Goal: Register for event/course

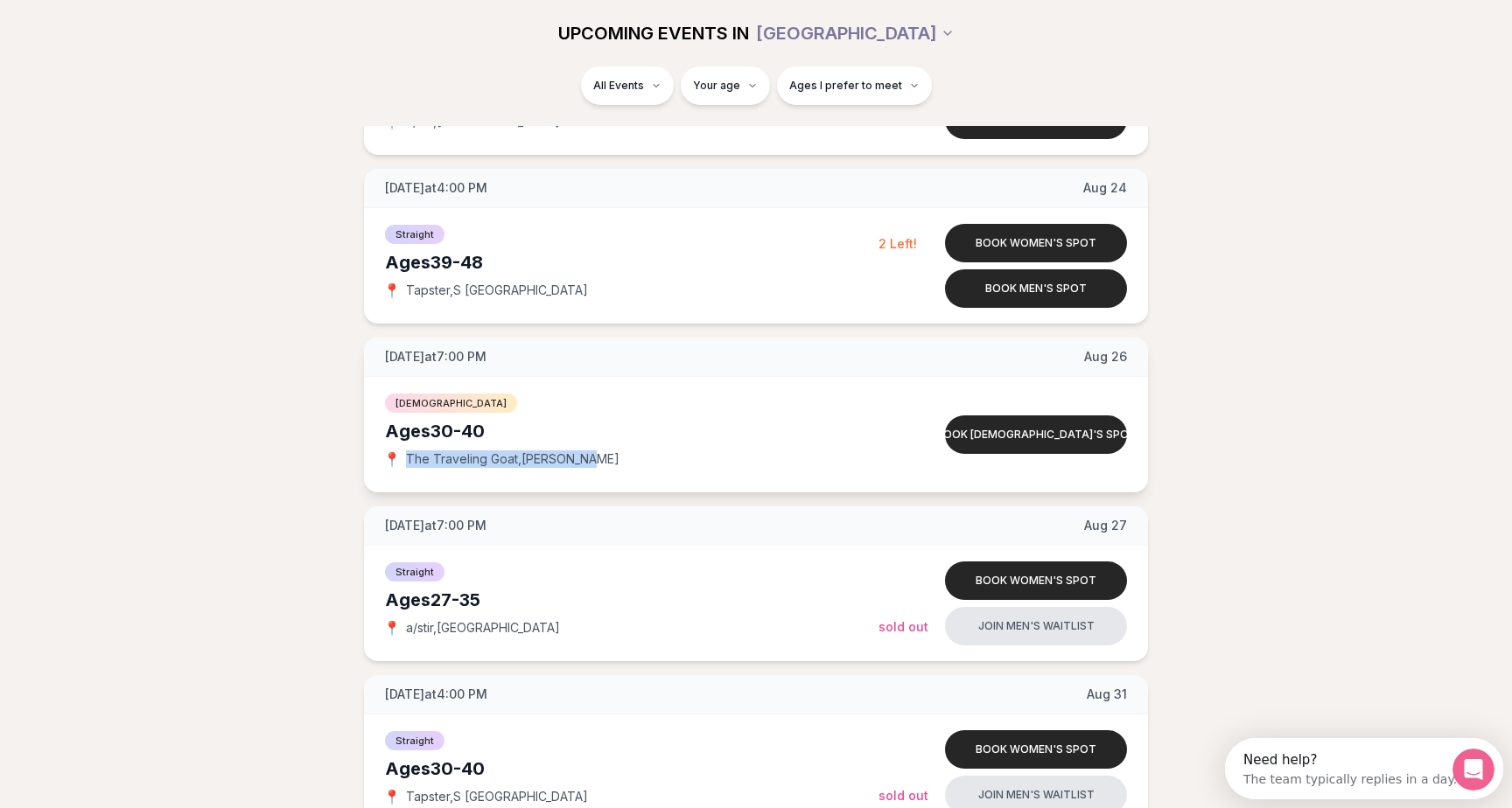
drag, startPoint x: 426, startPoint y: 449, endPoint x: 623, endPoint y: 450, distance: 197.0
click at [623, 450] on div "[DEMOGRAPHIC_DATA] Ages [DEMOGRAPHIC_DATA] 📍 The Traveling Goat , [PERSON_NAME]" at bounding box center [632, 434] width 494 height 87
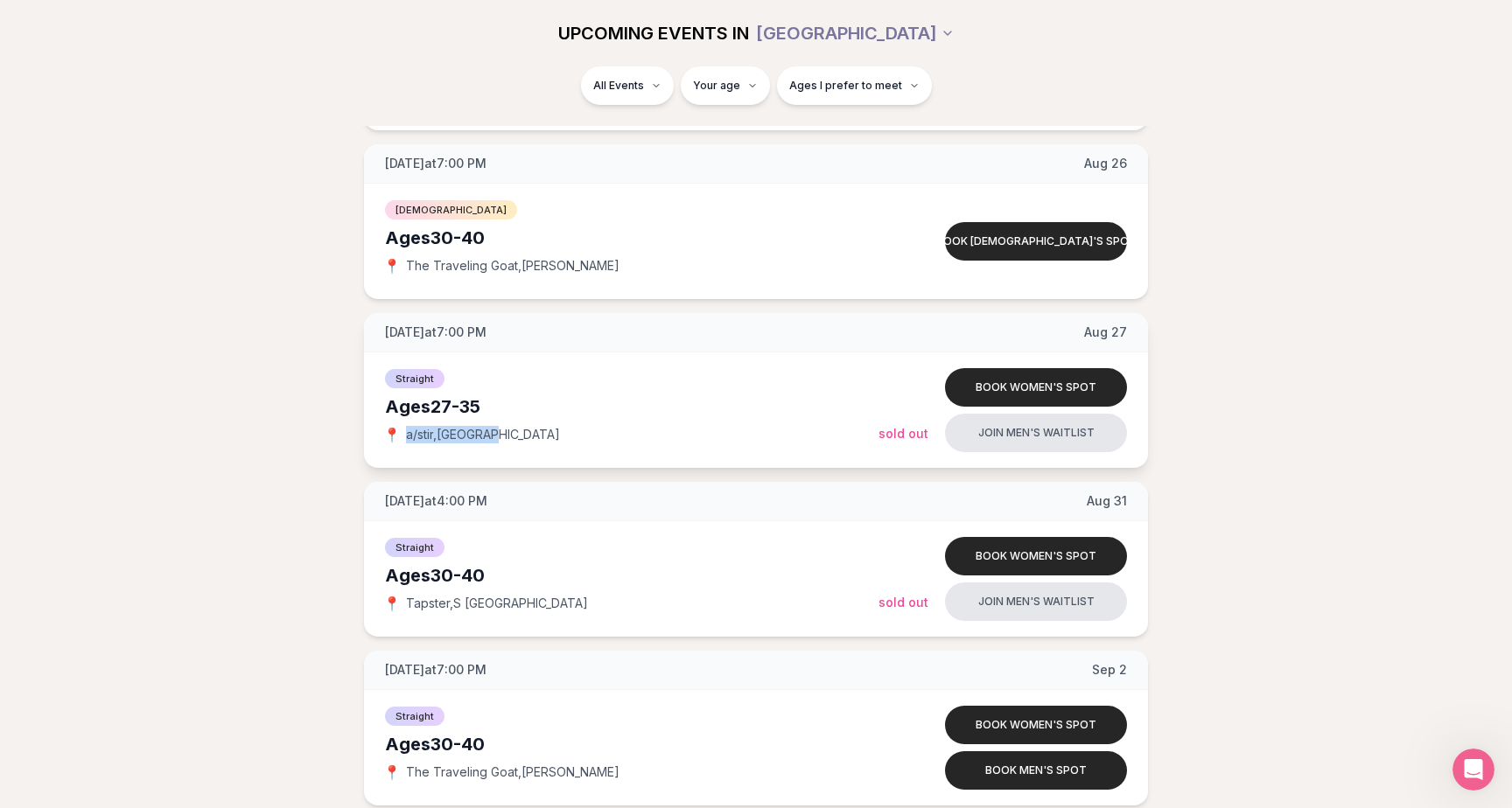
drag, startPoint x: 405, startPoint y: 430, endPoint x: 520, endPoint y: 429, distance: 115.0
click at [520, 429] on div "📍 a/stir , [GEOGRAPHIC_DATA]" at bounding box center [632, 434] width 494 height 17
drag, startPoint x: 412, startPoint y: 603, endPoint x: 574, endPoint y: 603, distance: 162.0
click at [574, 603] on div "📍 Tapster , S [GEOGRAPHIC_DATA]" at bounding box center [632, 603] width 494 height 17
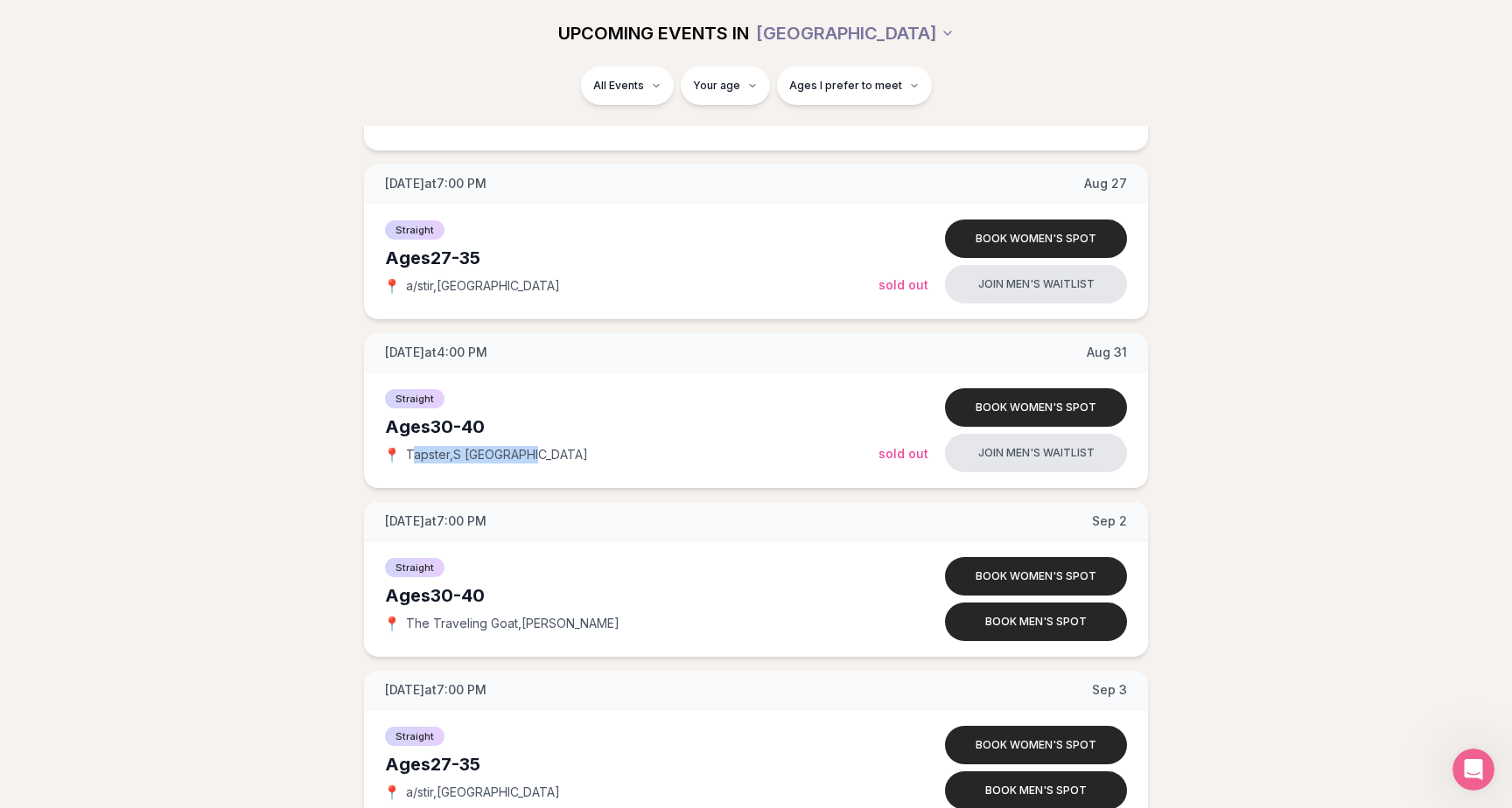
scroll to position [1274, 0]
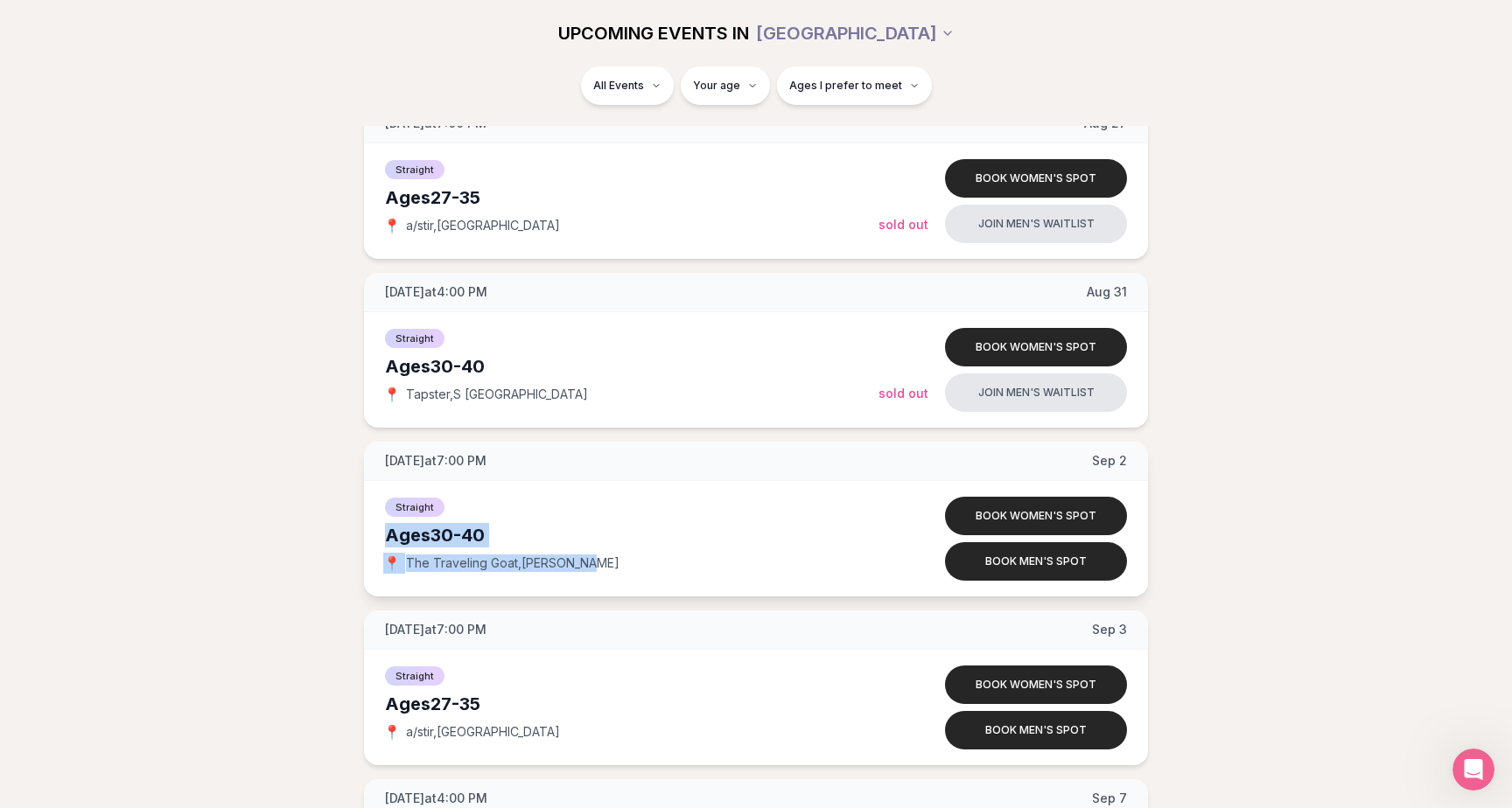
drag, startPoint x: 380, startPoint y: 532, endPoint x: 674, endPoint y: 588, distance: 299.3
click at [674, 588] on div "Straight Ages [DEMOGRAPHIC_DATA] 📍 The Traveling Goat , [PERSON_NAME] Book wome…" at bounding box center [756, 539] width 785 height 116
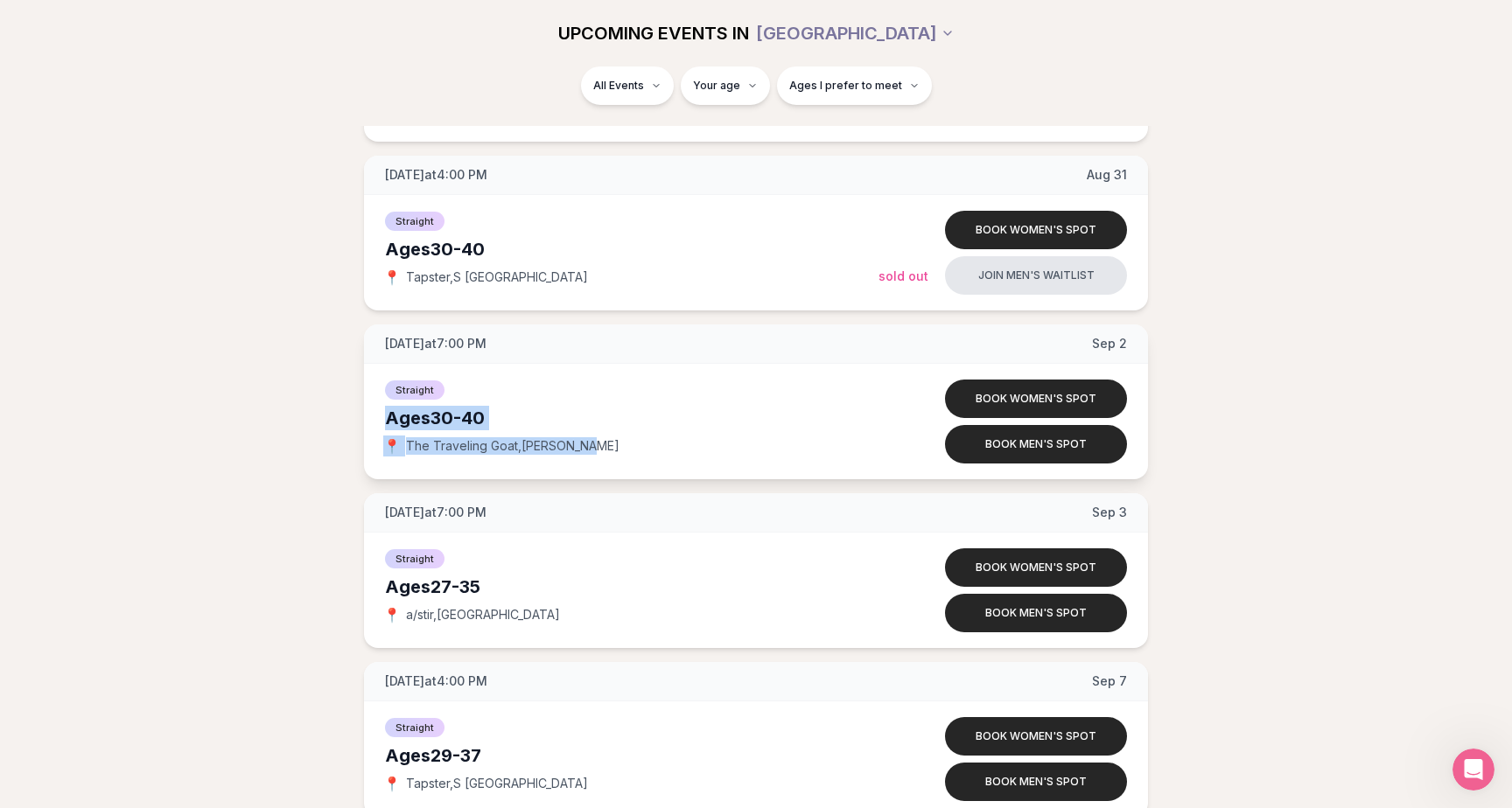
scroll to position [1426, 0]
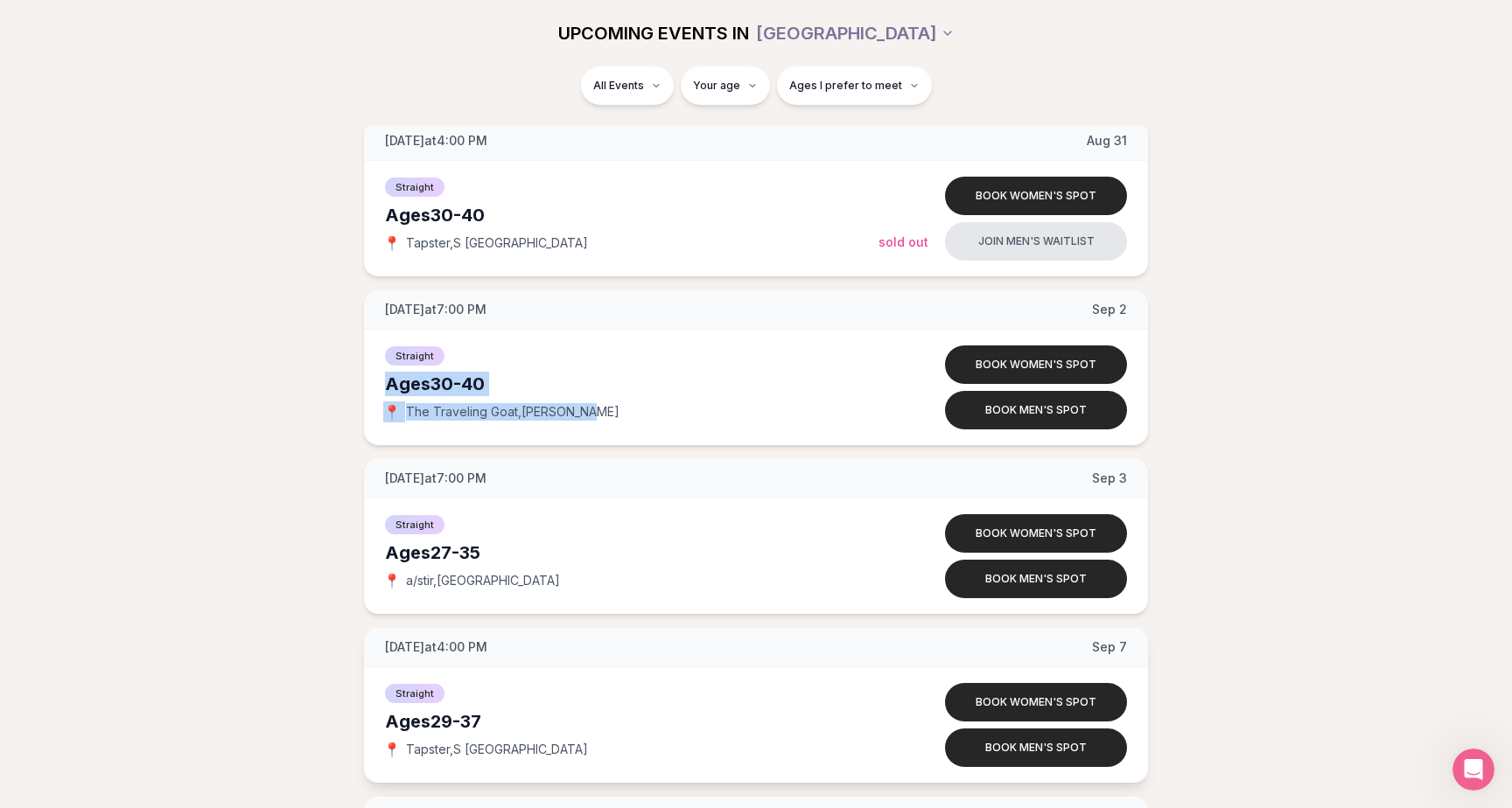
drag, startPoint x: 433, startPoint y: 722, endPoint x: 561, endPoint y: 722, distance: 128.0
click at [561, 722] on div "Ages [DEMOGRAPHIC_DATA]" at bounding box center [632, 722] width 494 height 25
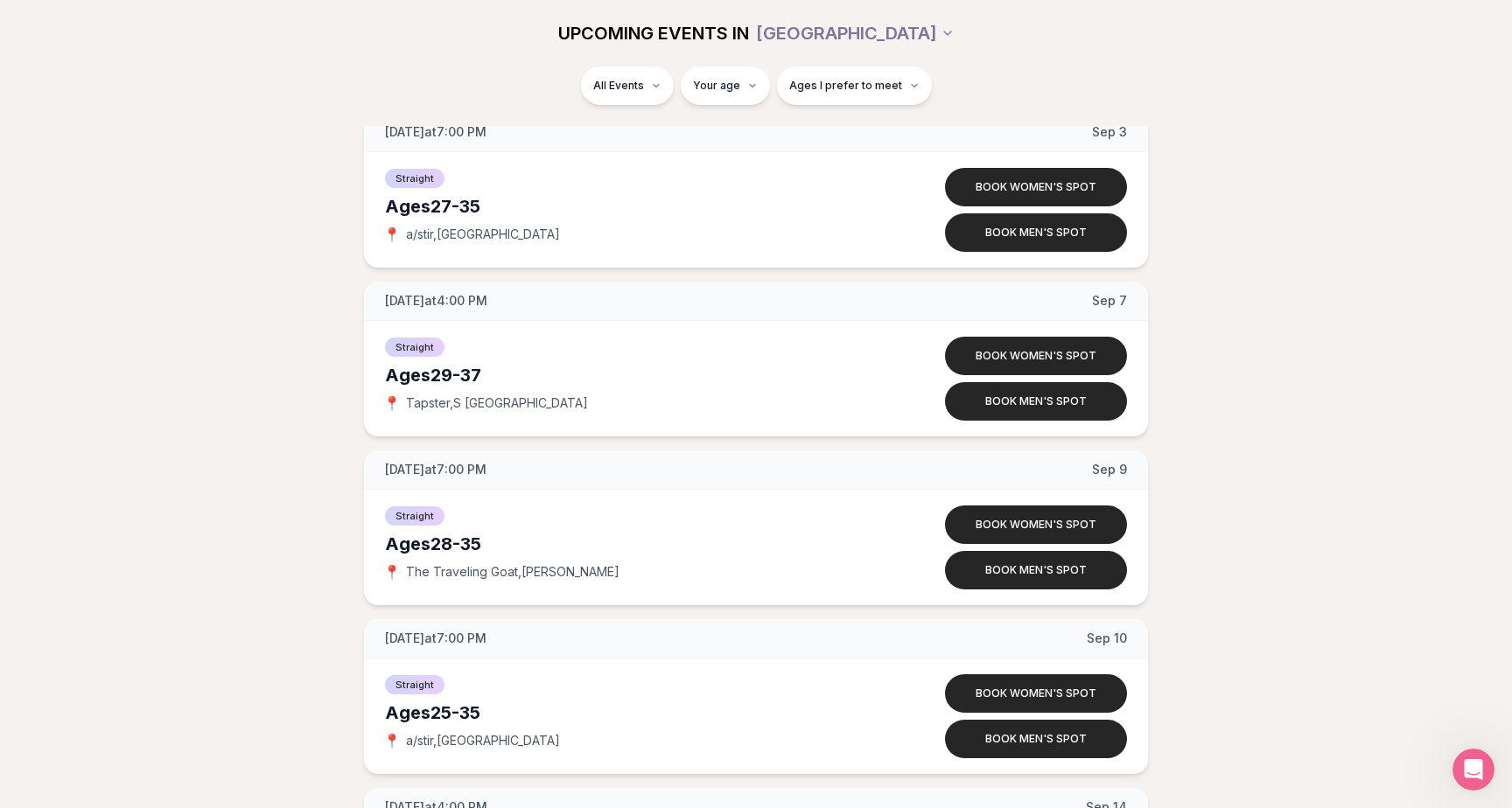
scroll to position [1614, 0]
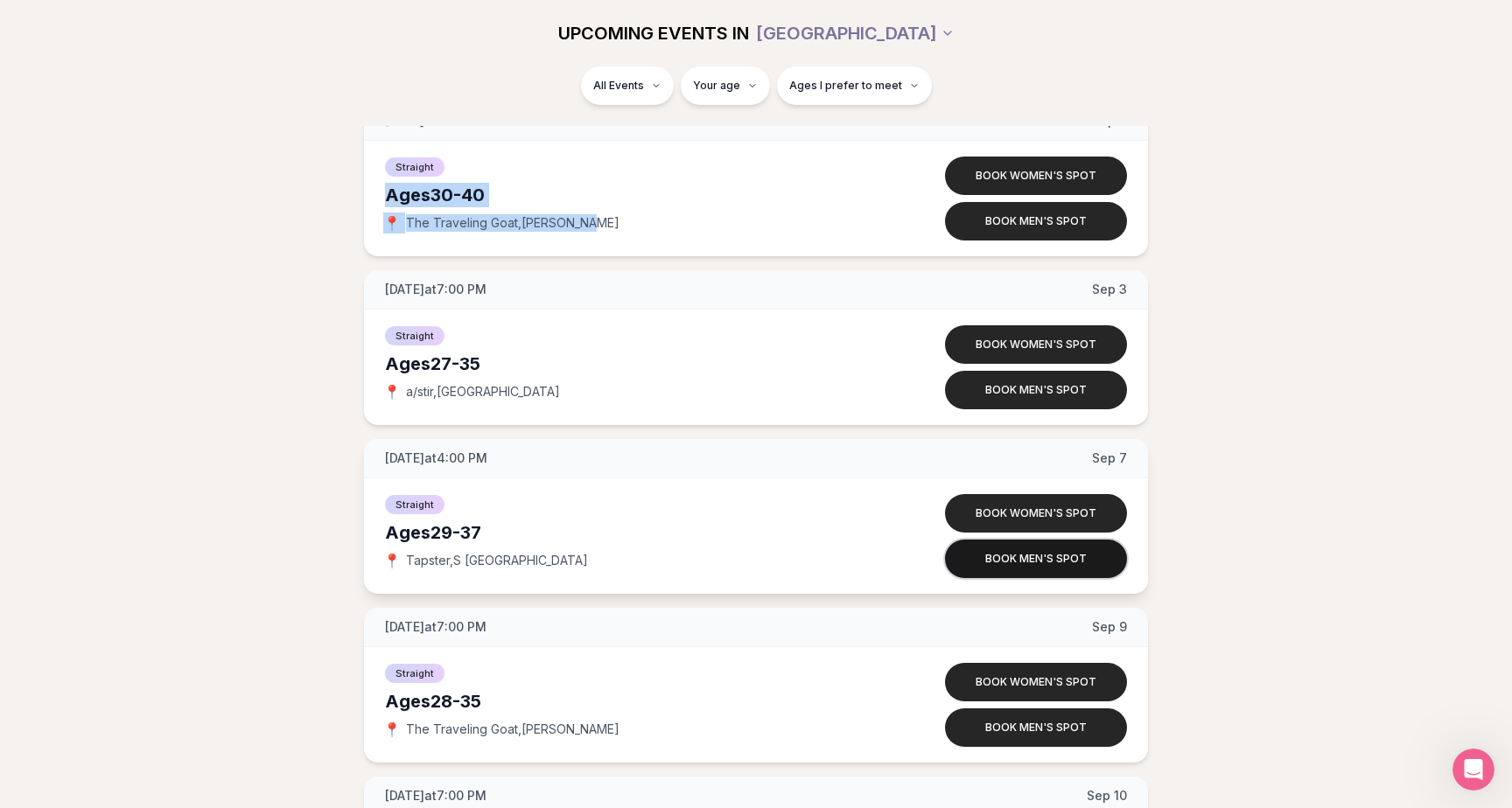
click at [1073, 559] on button "Book men's spot" at bounding box center [1037, 559] width 182 height 39
click at [1052, 556] on button "Book men's spot" at bounding box center [1037, 559] width 182 height 39
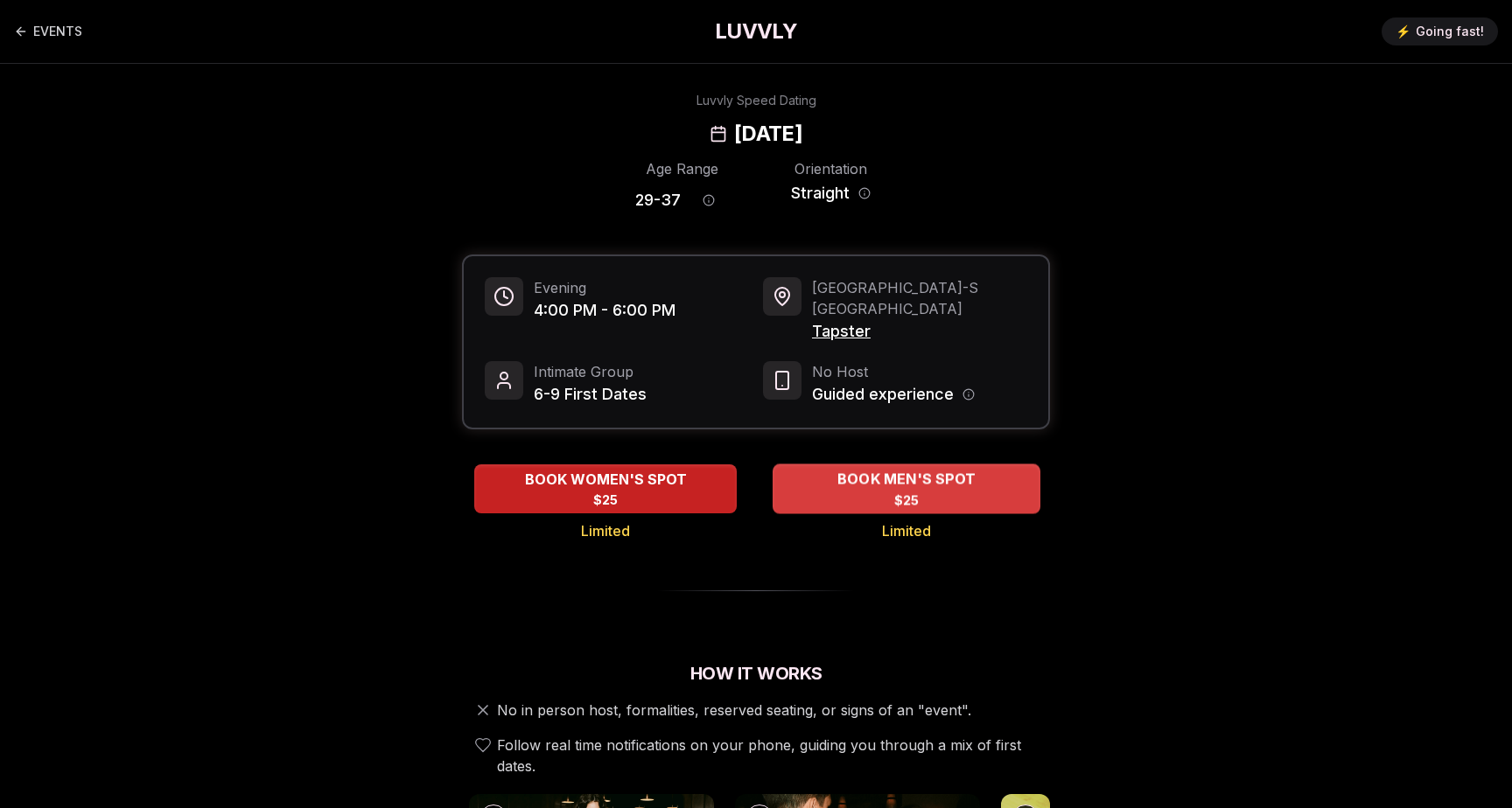
click at [957, 469] on span "BOOK MEN'S SPOT" at bounding box center [907, 479] width 145 height 21
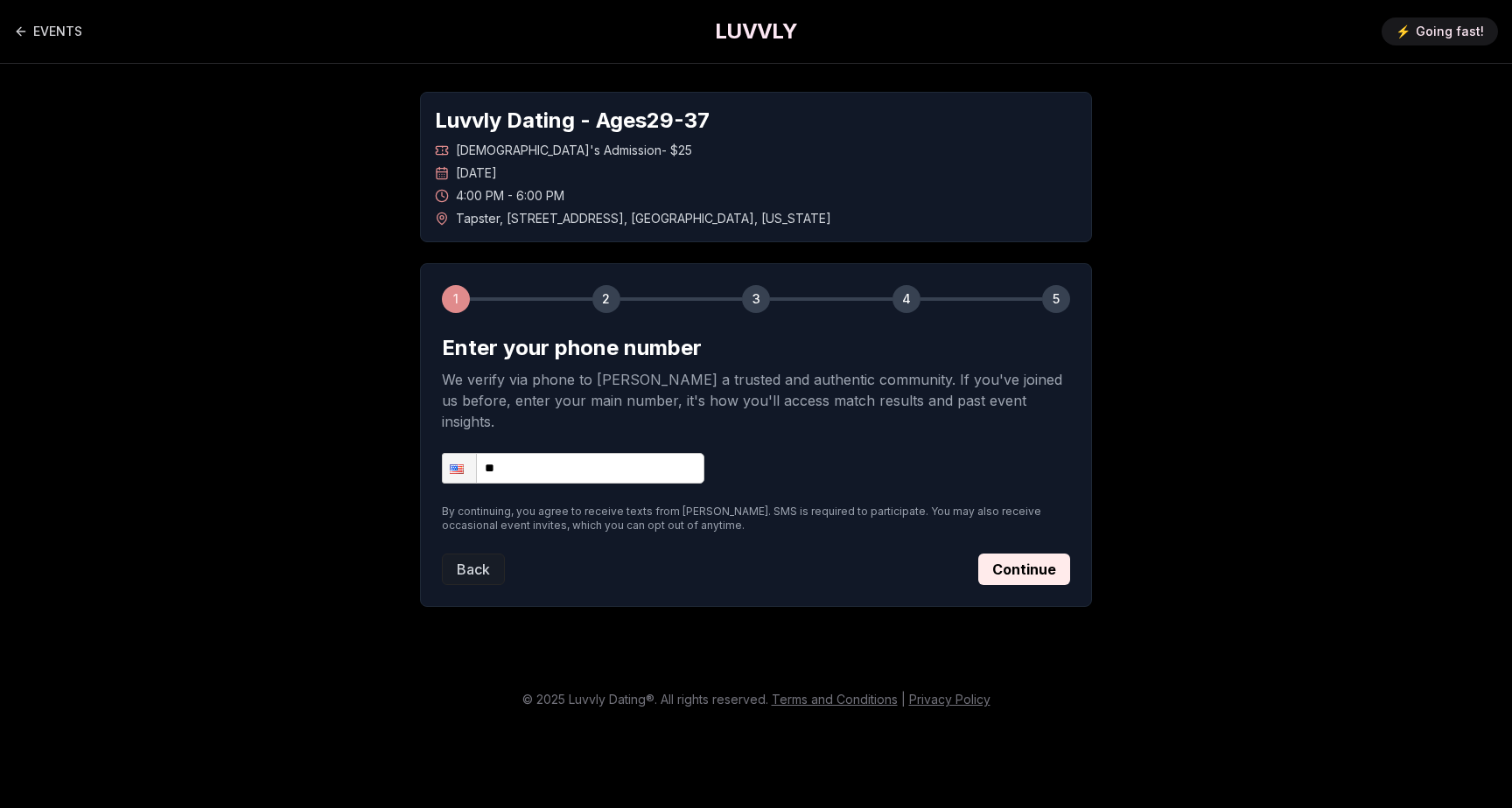
click at [653, 453] on input "**" at bounding box center [572, 468] width 262 height 30
type input "**********"
click at [1011, 553] on button "Continue" at bounding box center [1025, 569] width 92 height 31
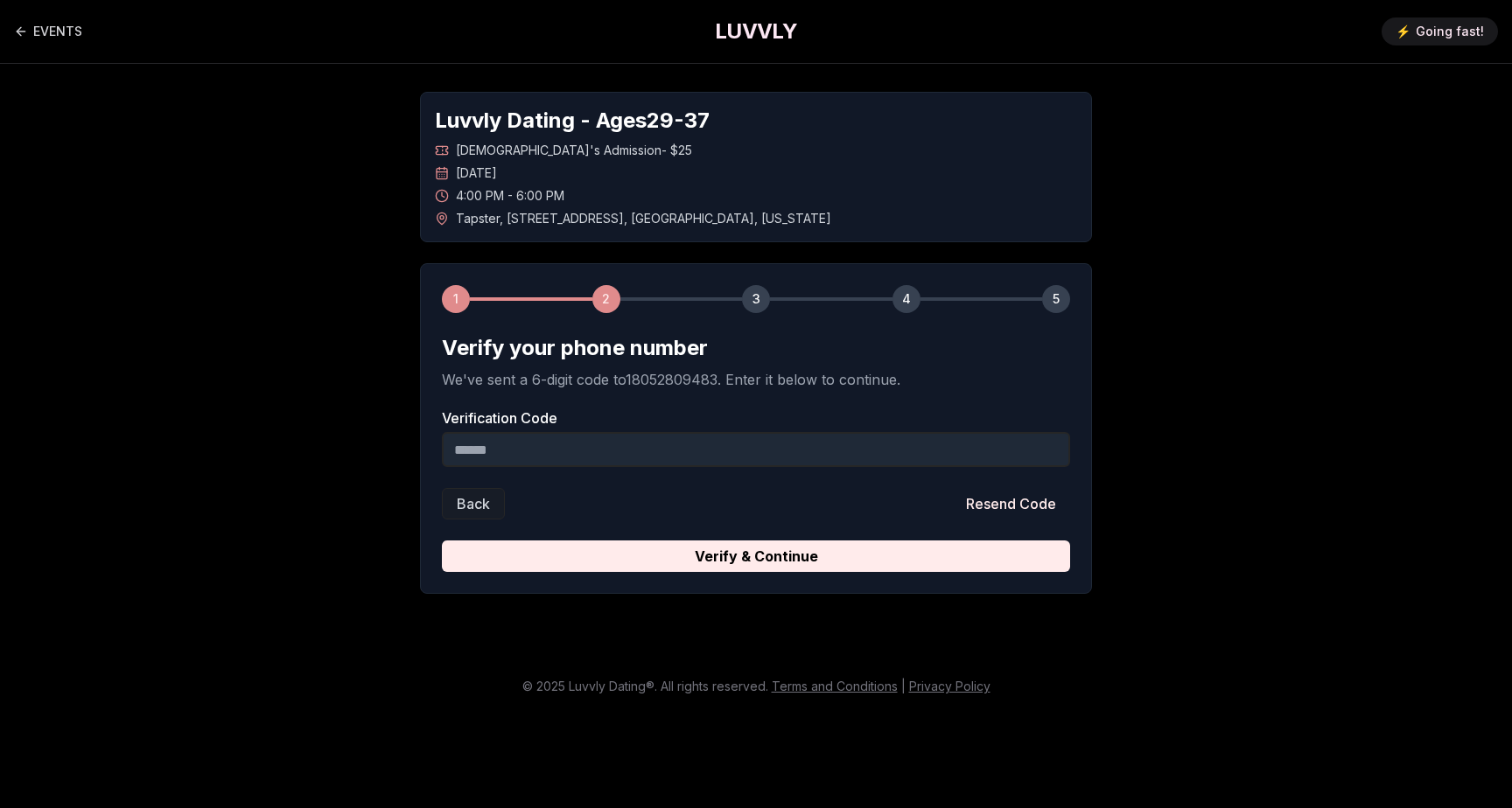
click at [662, 450] on input "Verification Code" at bounding box center [755, 450] width 628 height 35
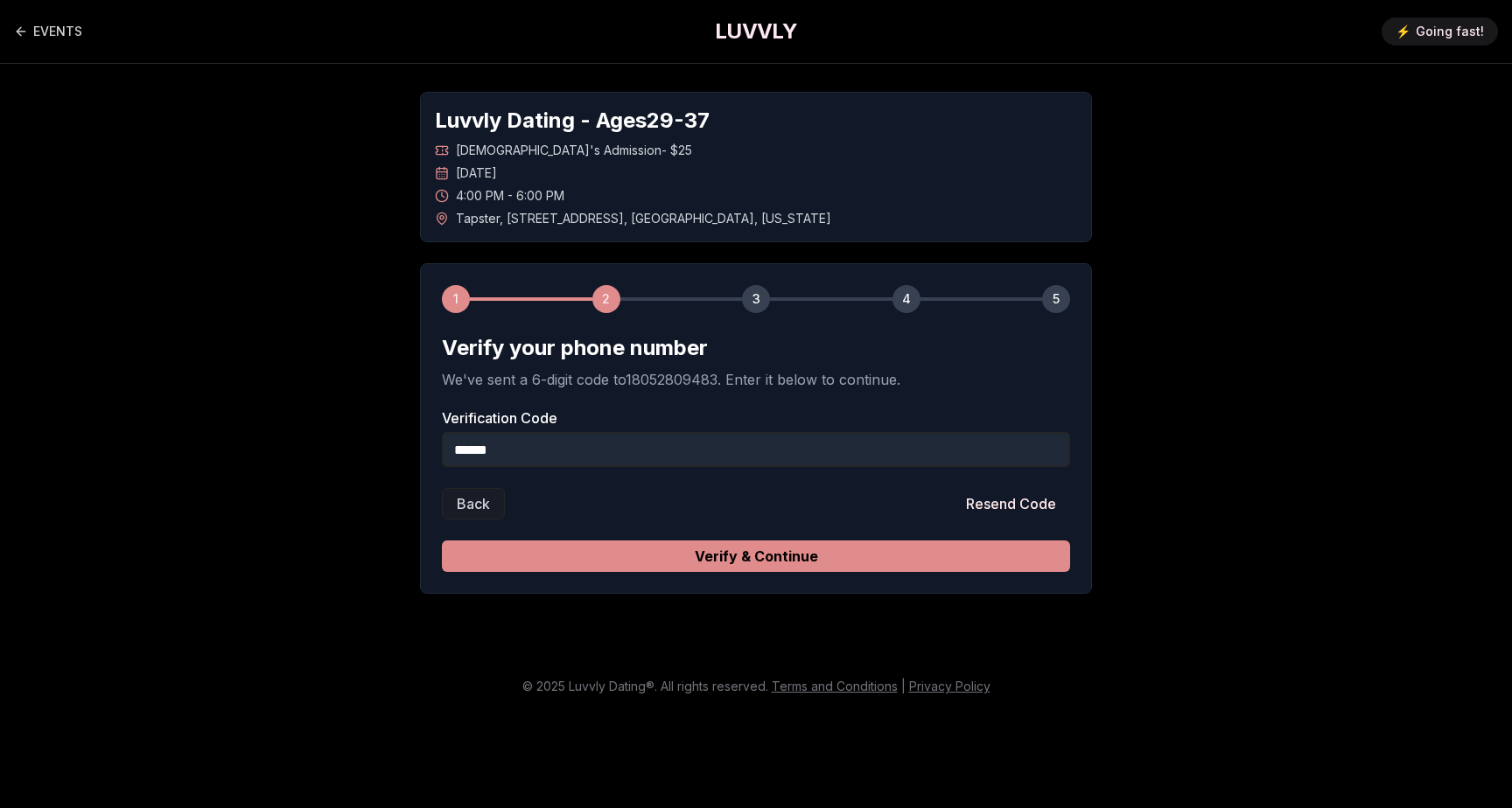
type input "******"
click at [816, 550] on button "Verify & Continue" at bounding box center [755, 556] width 628 height 31
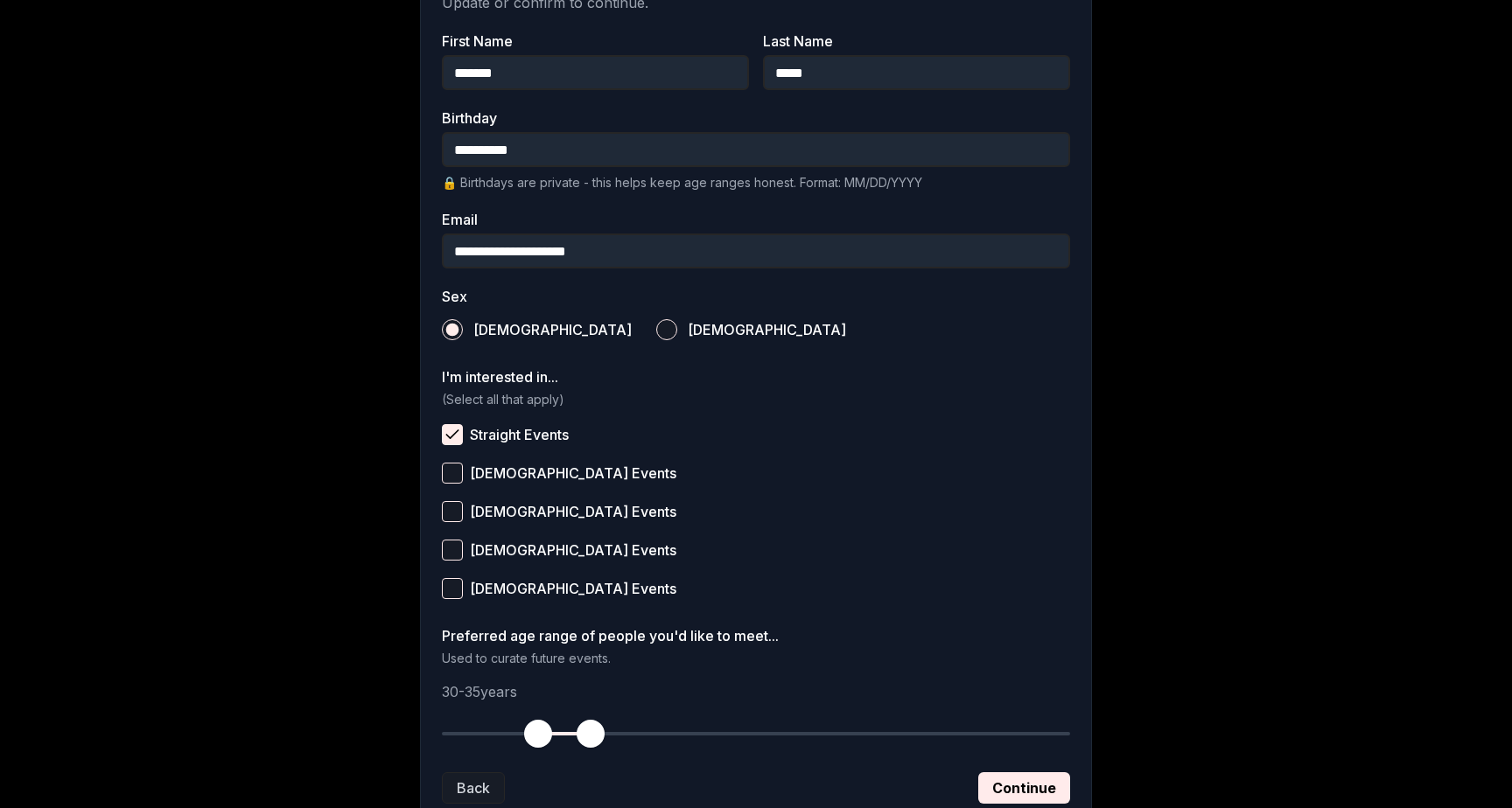
scroll to position [461, 0]
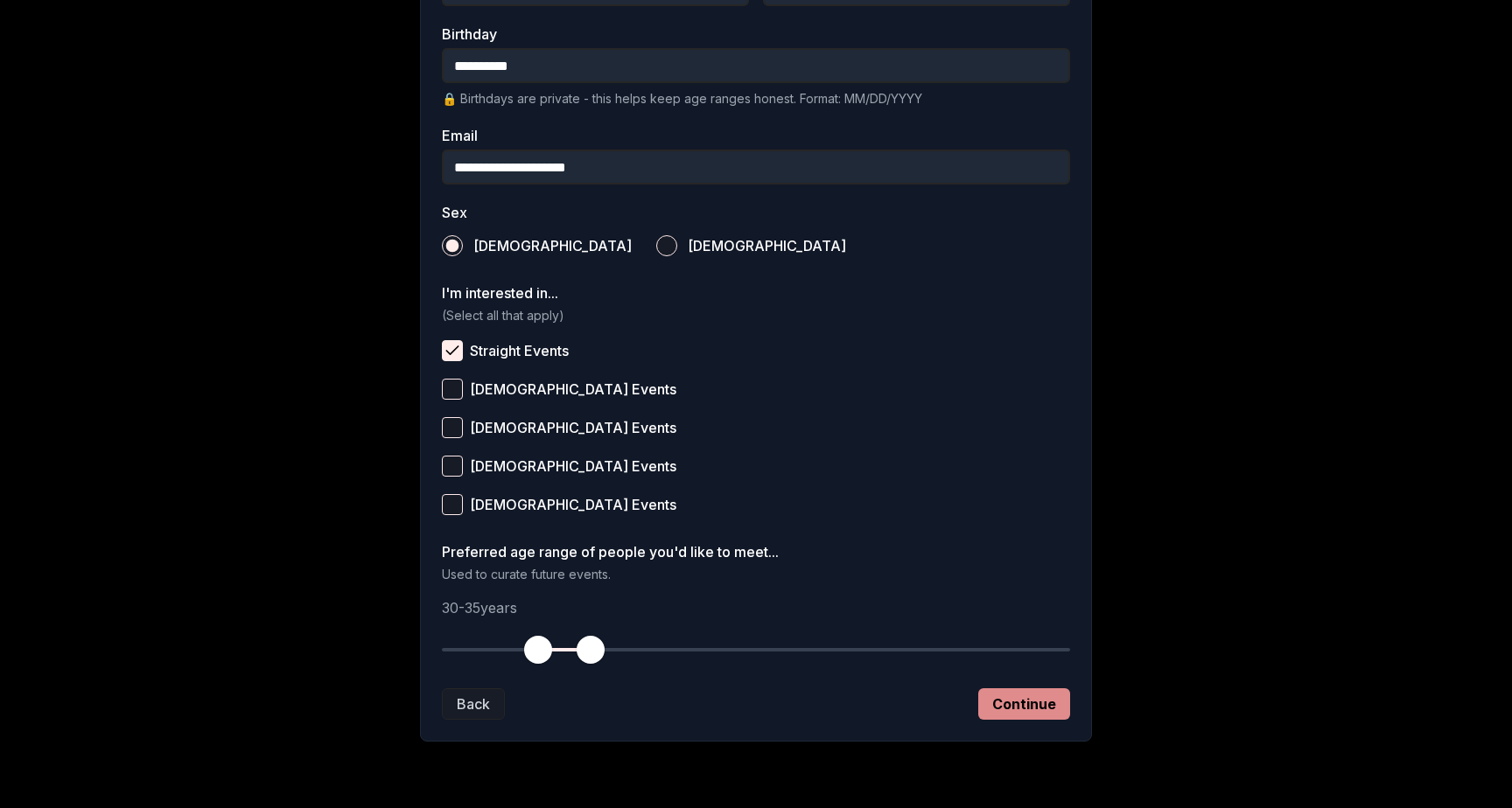
click at [1021, 710] on button "Continue" at bounding box center [1025, 704] width 92 height 31
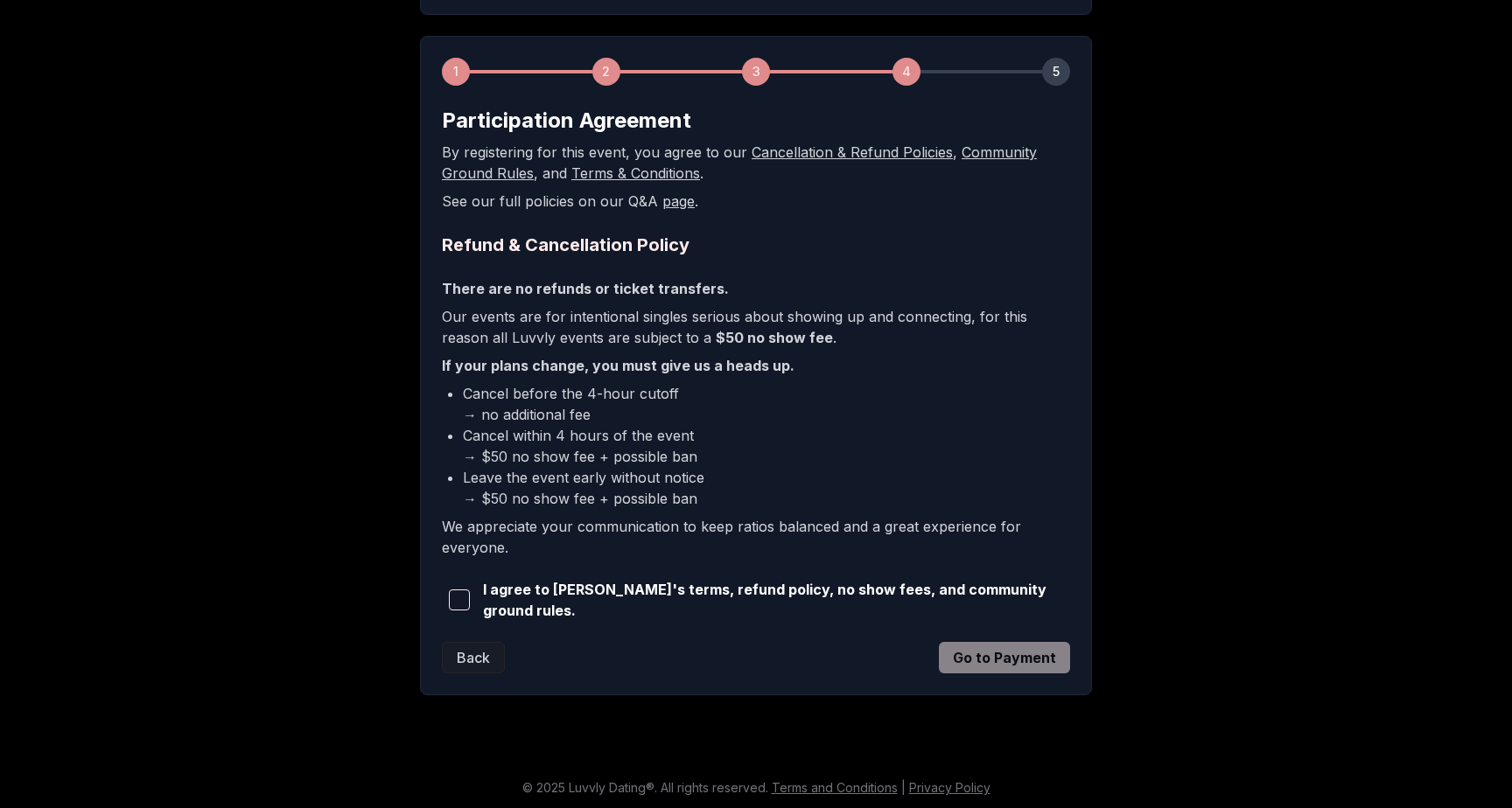
scroll to position [226, 0]
click at [459, 604] on span "button" at bounding box center [459, 600] width 21 height 21
click at [1037, 645] on button "Go to Payment" at bounding box center [1004, 658] width 132 height 31
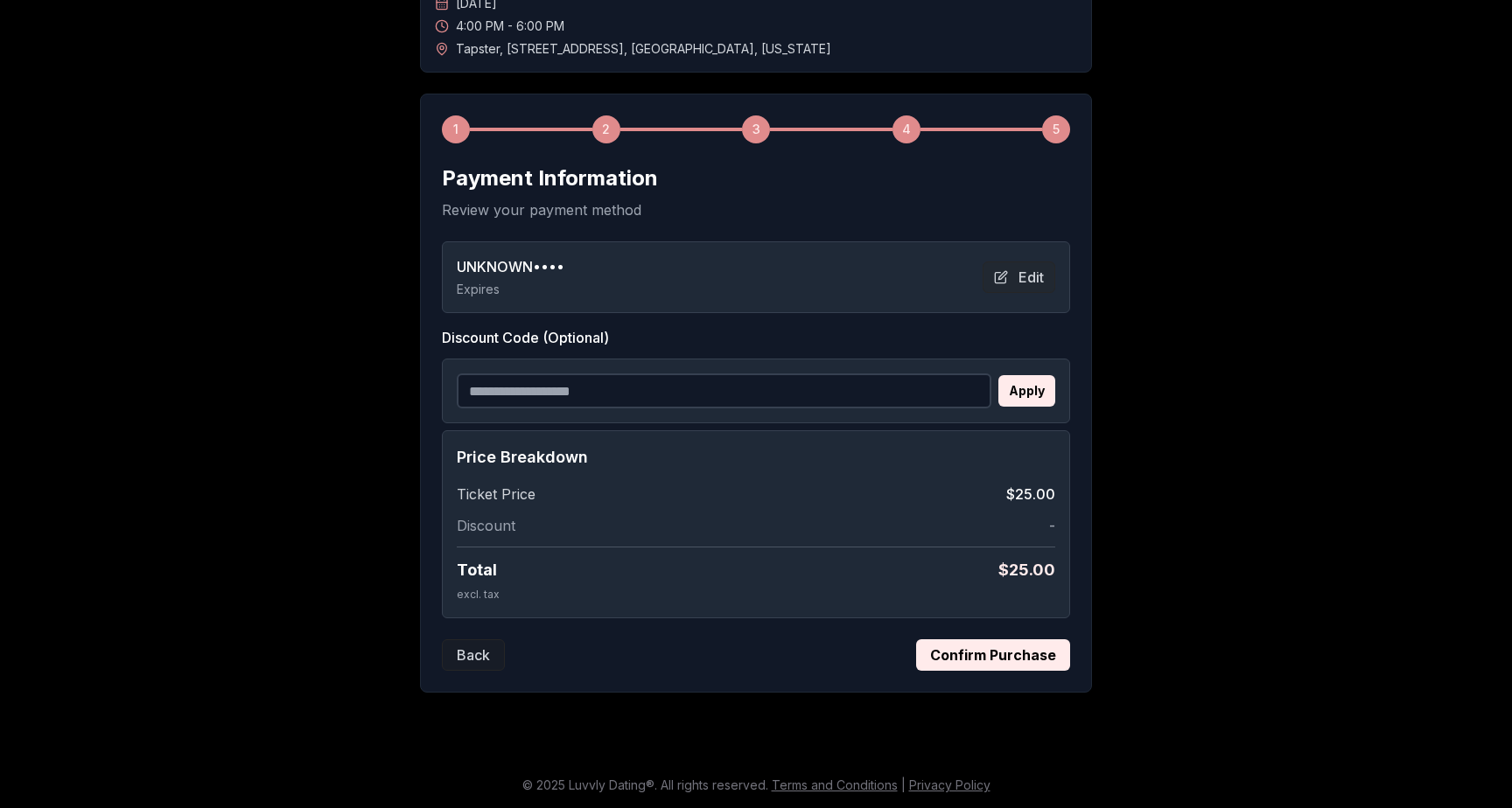
click at [594, 388] on input "Discount Code (Optional)" at bounding box center [724, 391] width 534 height 35
click at [1027, 390] on button "Apply" at bounding box center [1027, 391] width 57 height 31
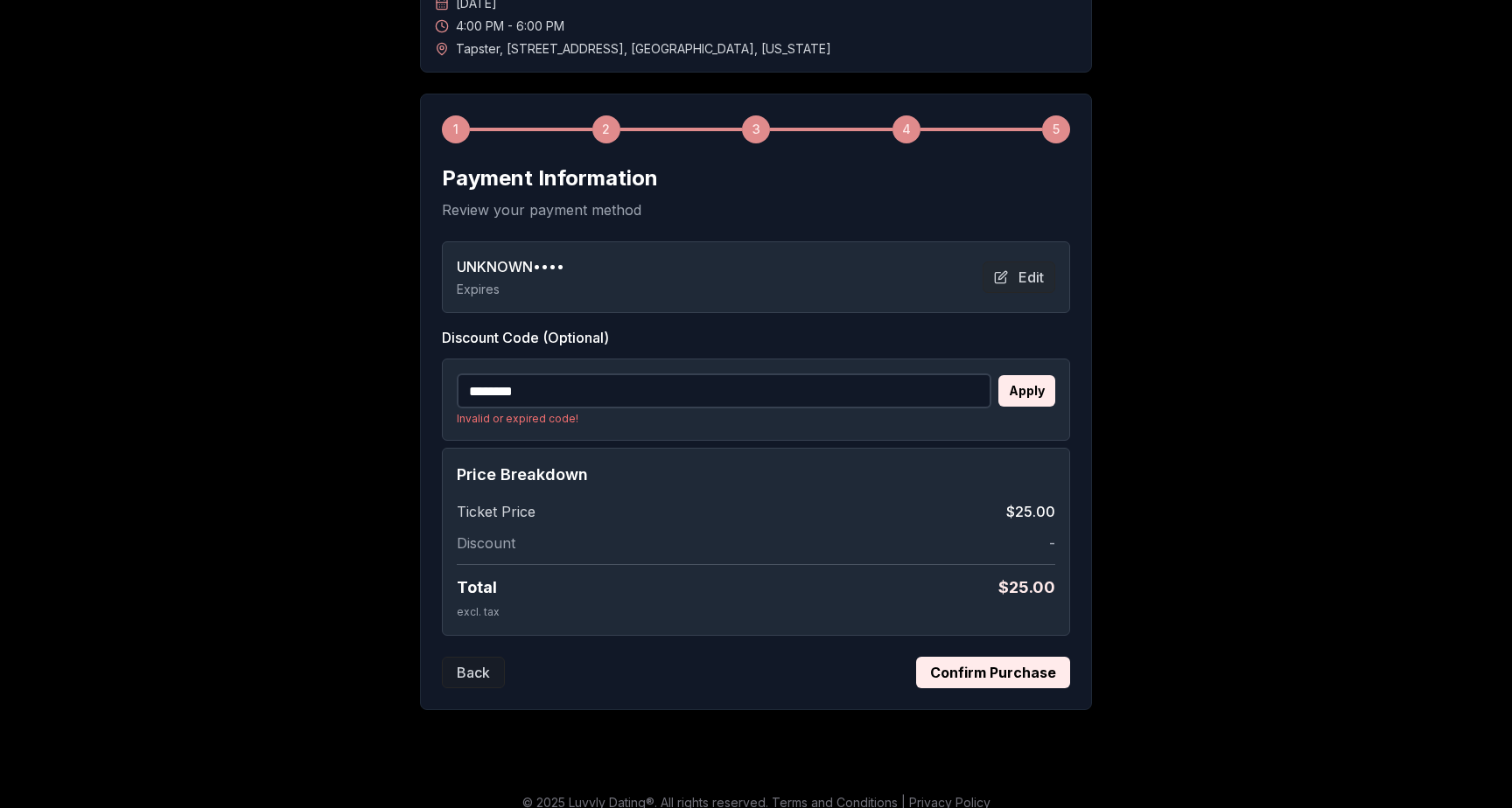
click at [590, 392] on input "********" at bounding box center [724, 391] width 534 height 35
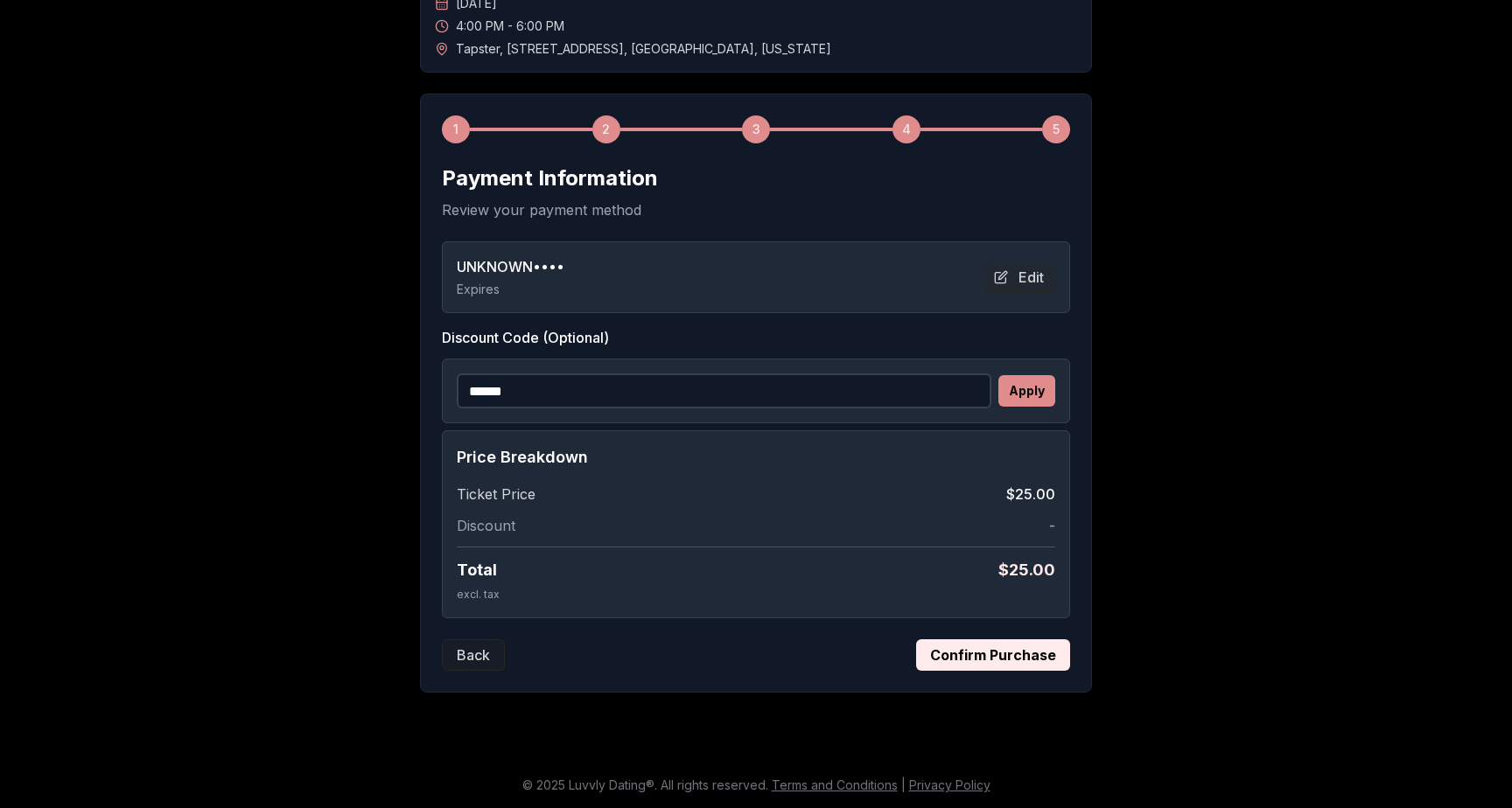
type input "******"
click at [1040, 390] on button "Apply" at bounding box center [1027, 391] width 57 height 31
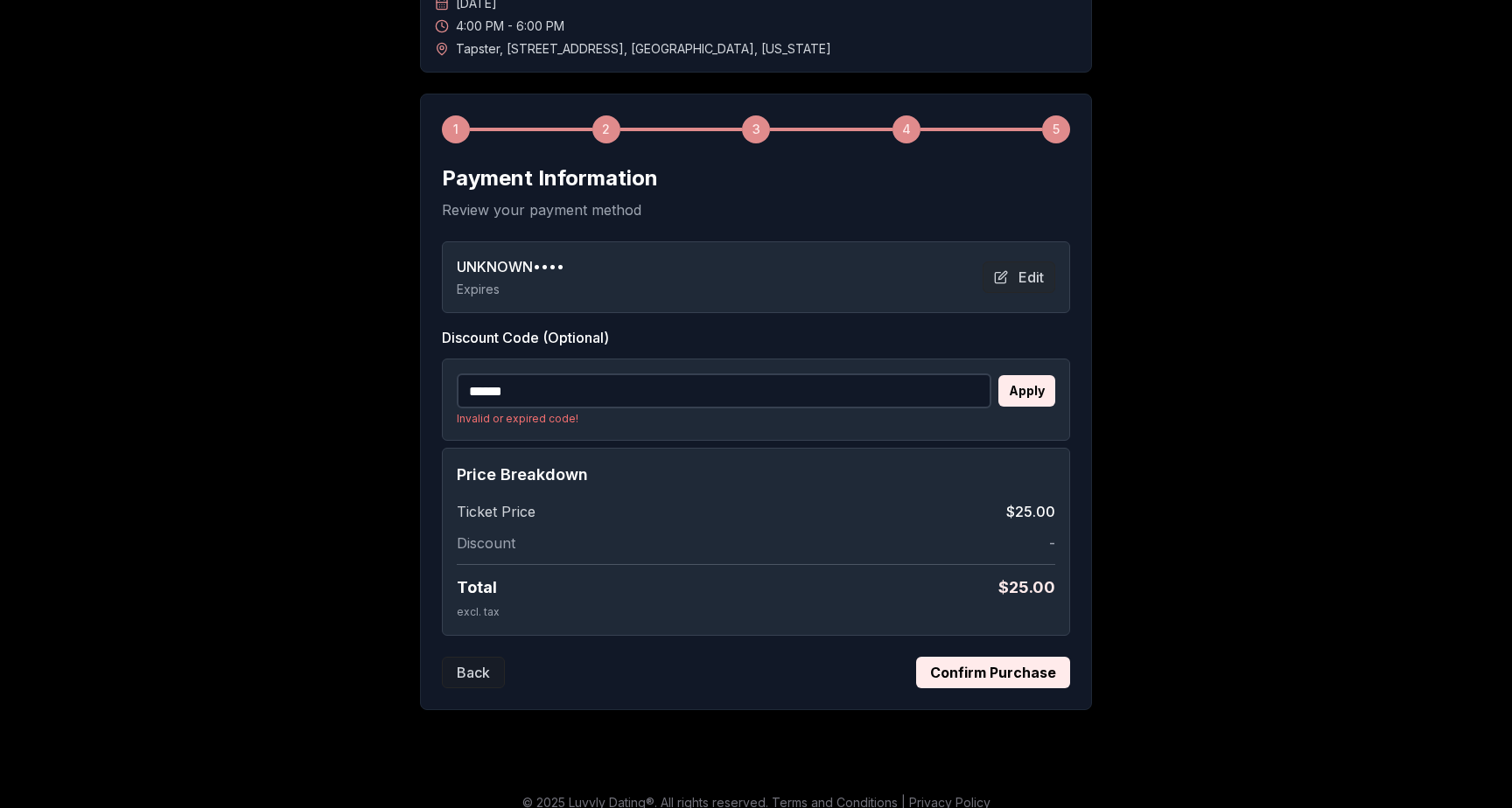
click at [978, 668] on button "Confirm Purchase" at bounding box center [992, 673] width 154 height 31
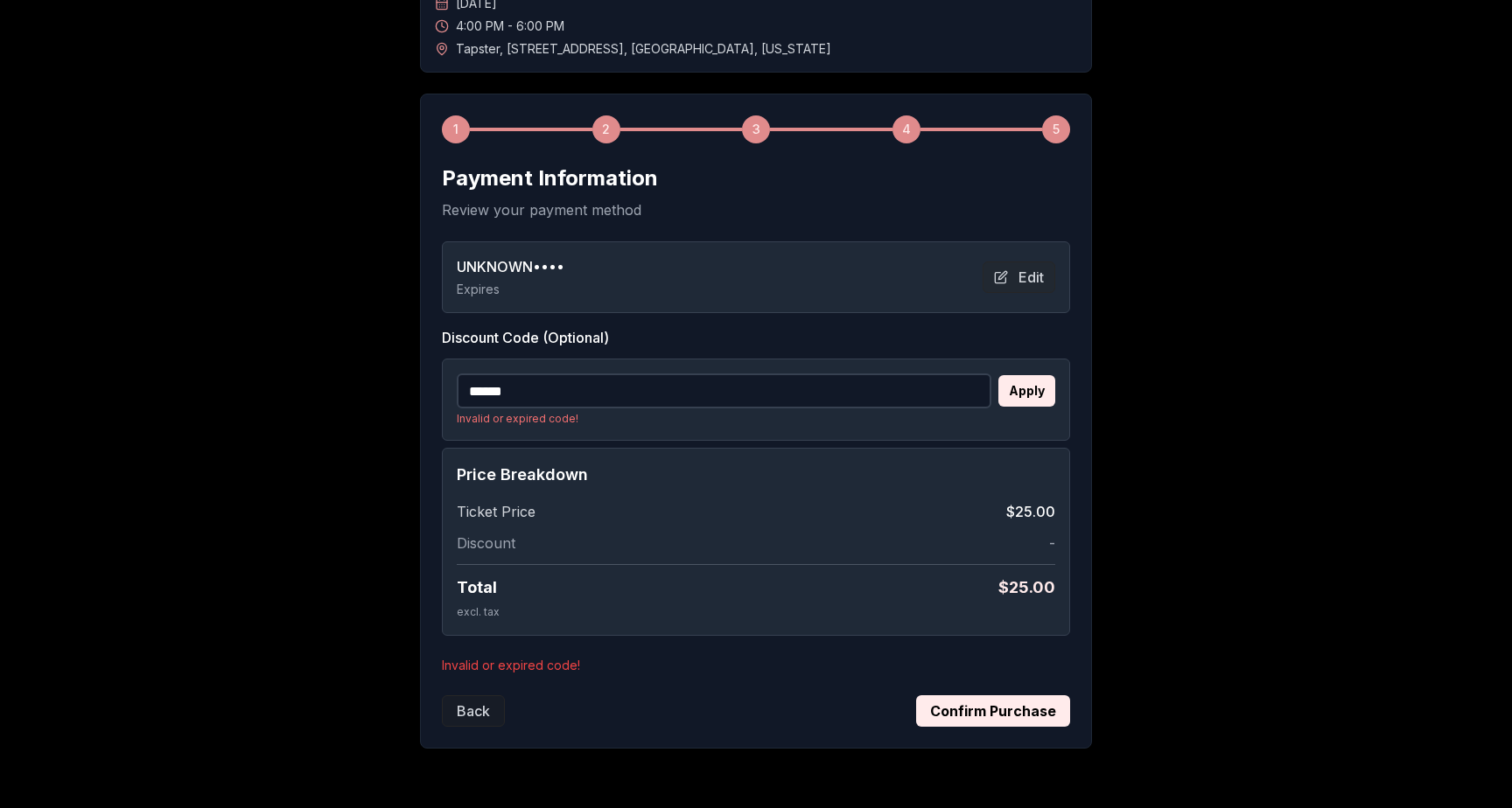
click at [936, 395] on input "******" at bounding box center [724, 391] width 534 height 35
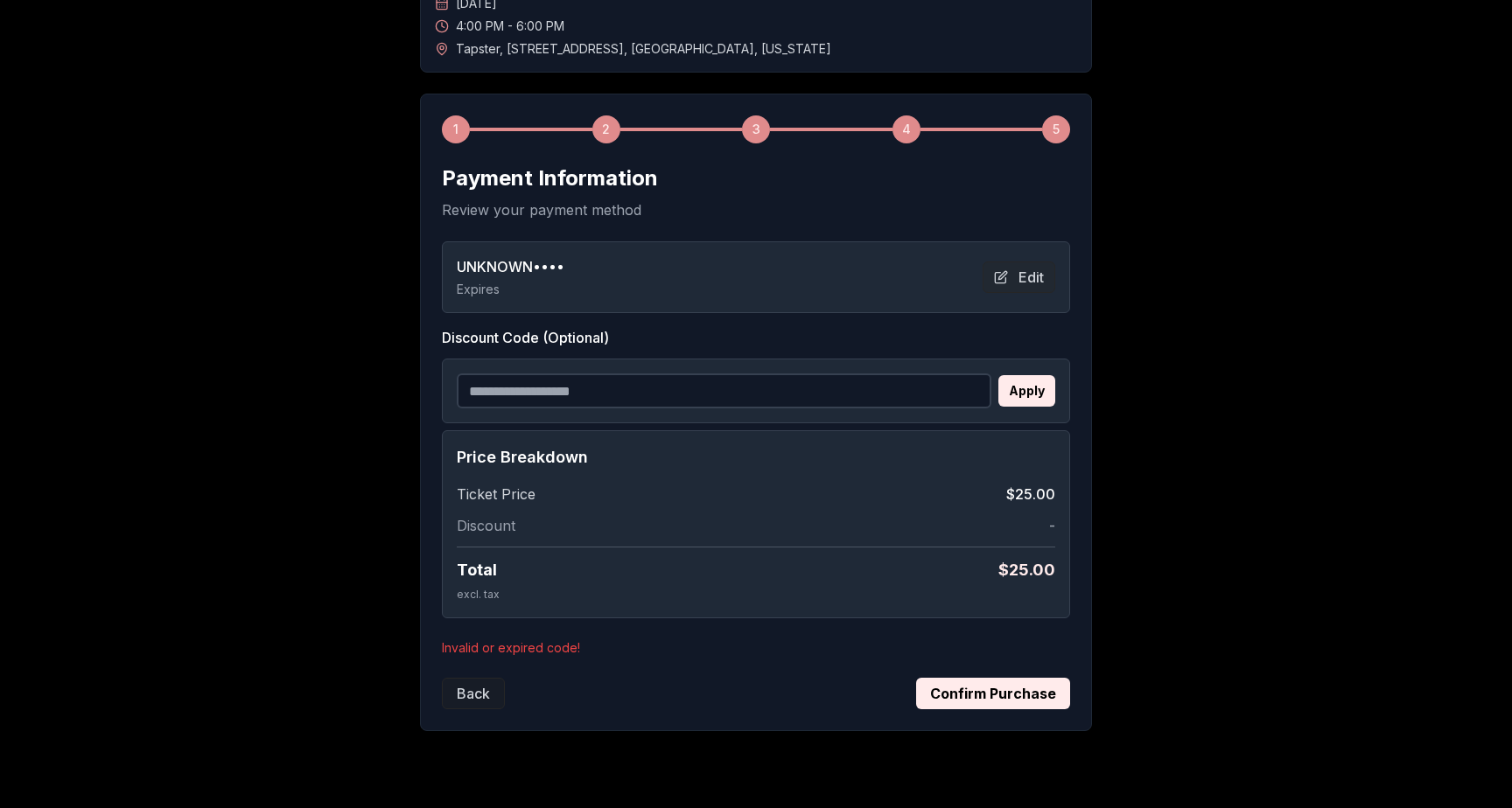
click at [1018, 691] on button "Confirm Purchase" at bounding box center [992, 693] width 154 height 31
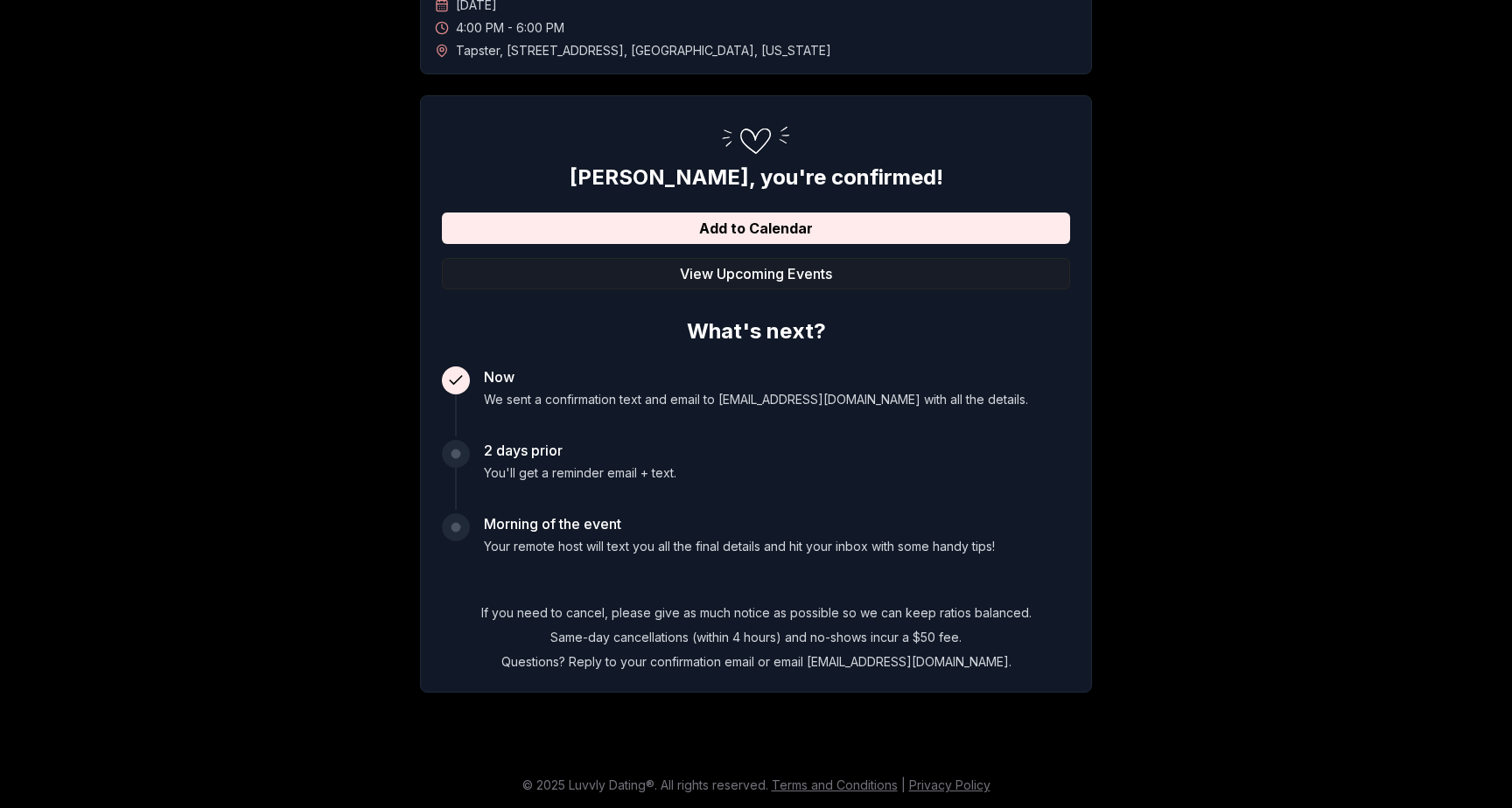
scroll to position [121, 0]
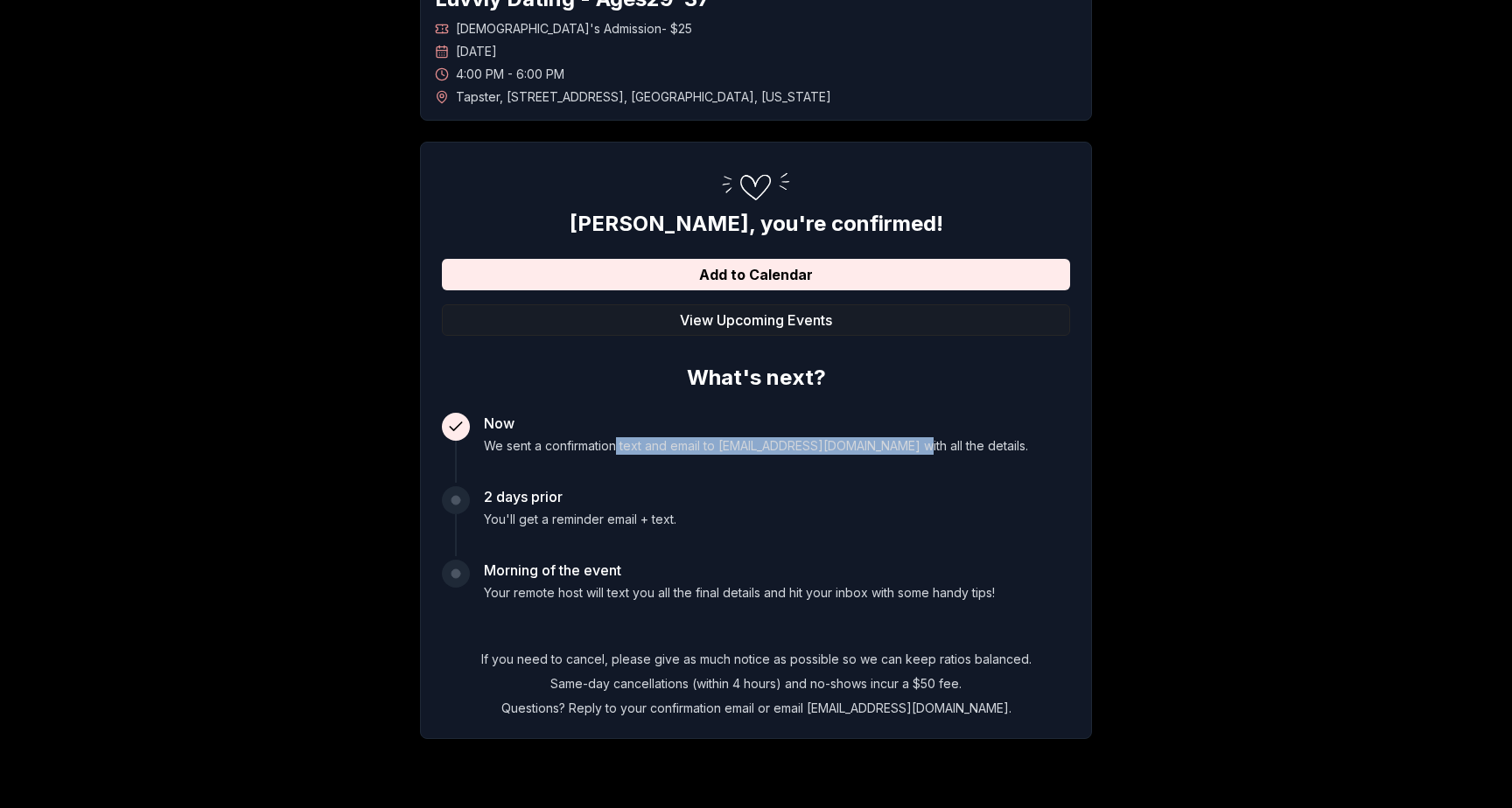
drag, startPoint x: 668, startPoint y: 449, endPoint x: 911, endPoint y: 449, distance: 243.0
click at [911, 449] on p "We sent a confirmation text and email to [EMAIL_ADDRESS][DOMAIN_NAME] with all …" at bounding box center [756, 446] width 544 height 17
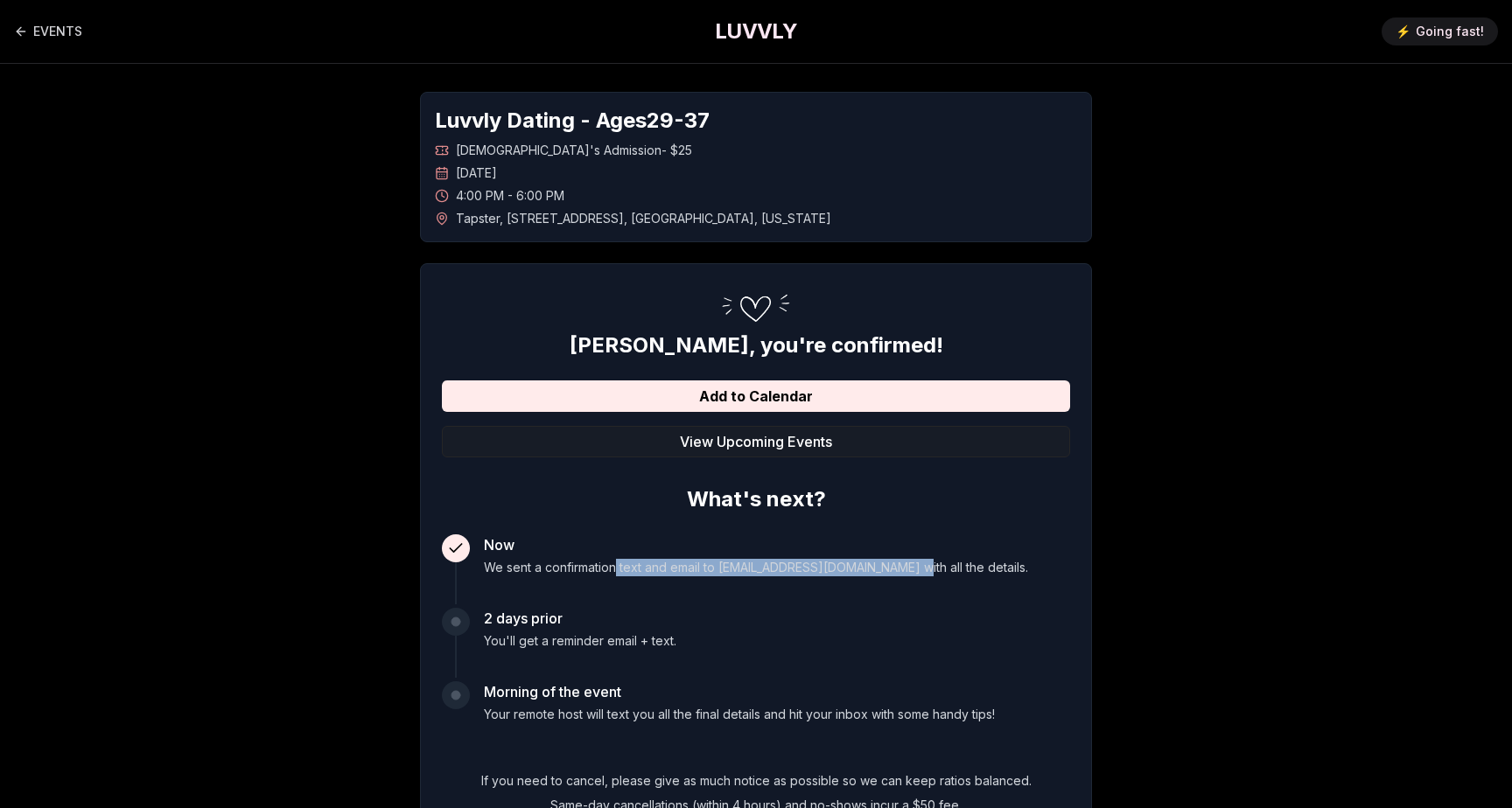
scroll to position [0, 0]
click at [22, 25] on icon "Back to events" at bounding box center [20, 31] width 14 height 14
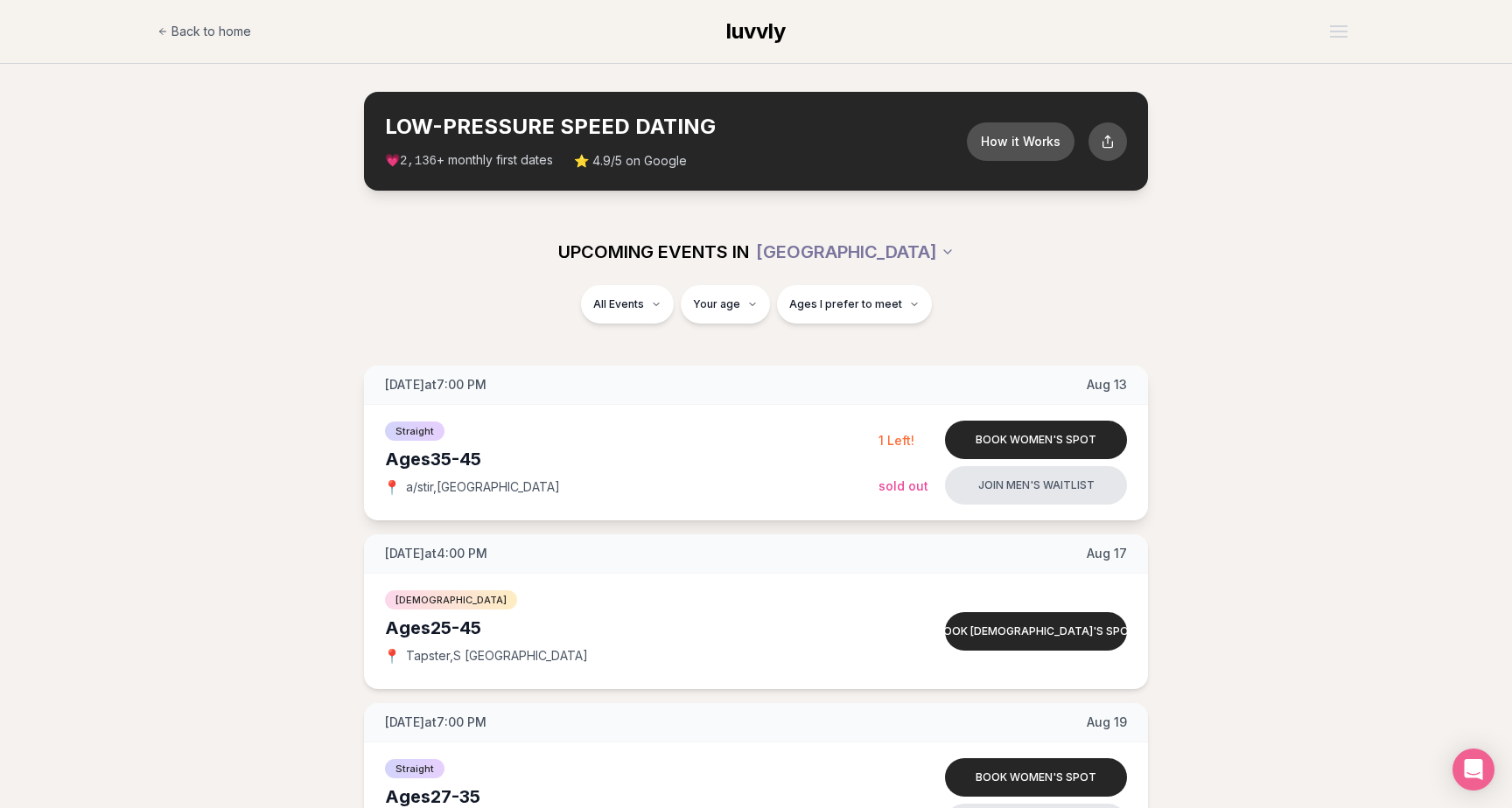
scroll to position [51, 0]
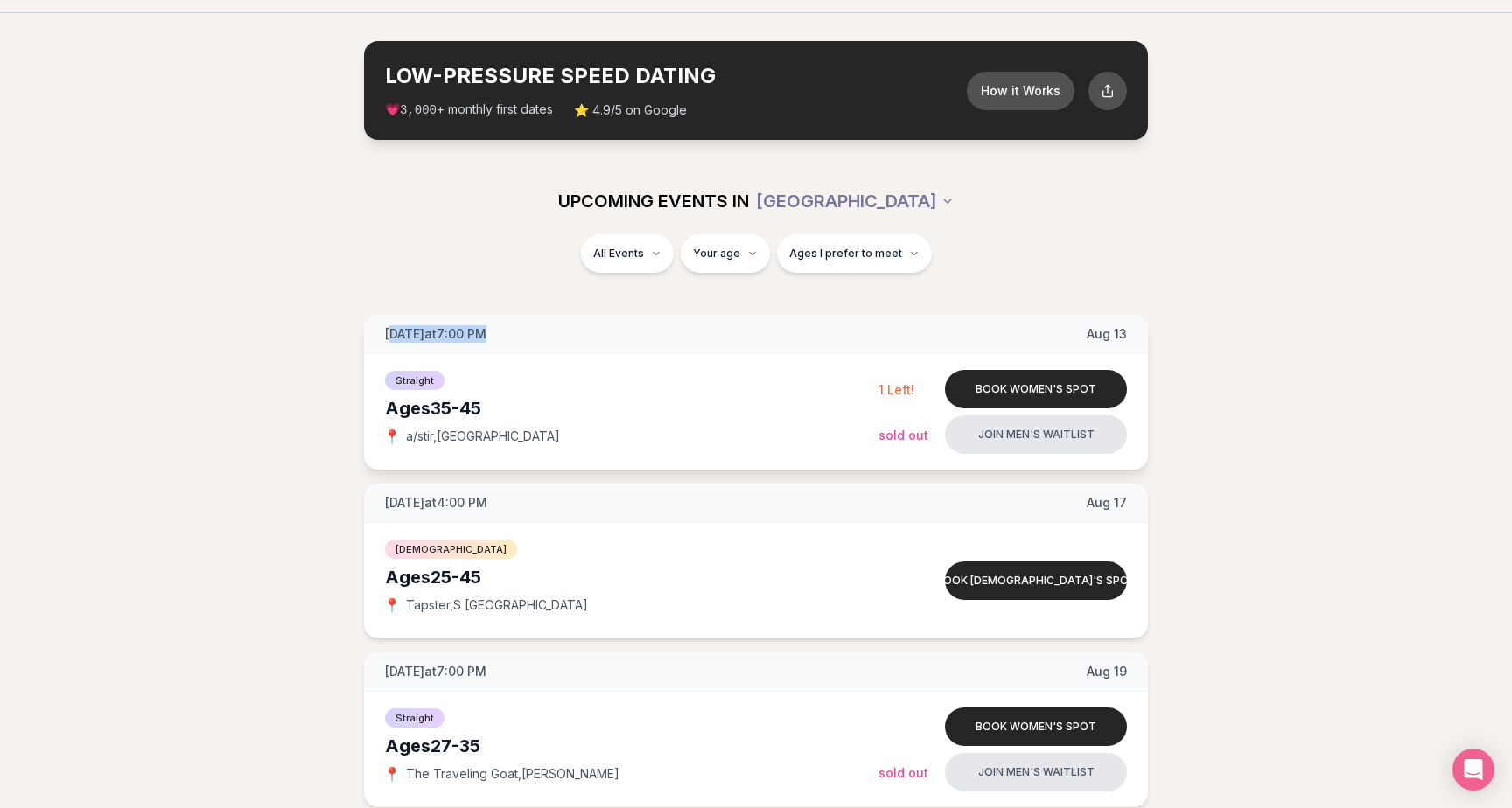
drag, startPoint x: 396, startPoint y: 330, endPoint x: 578, endPoint y: 330, distance: 182.0
click at [578, 330] on div "[DATE] at 7:00 PM [DATE]" at bounding box center [756, 335] width 785 height 40
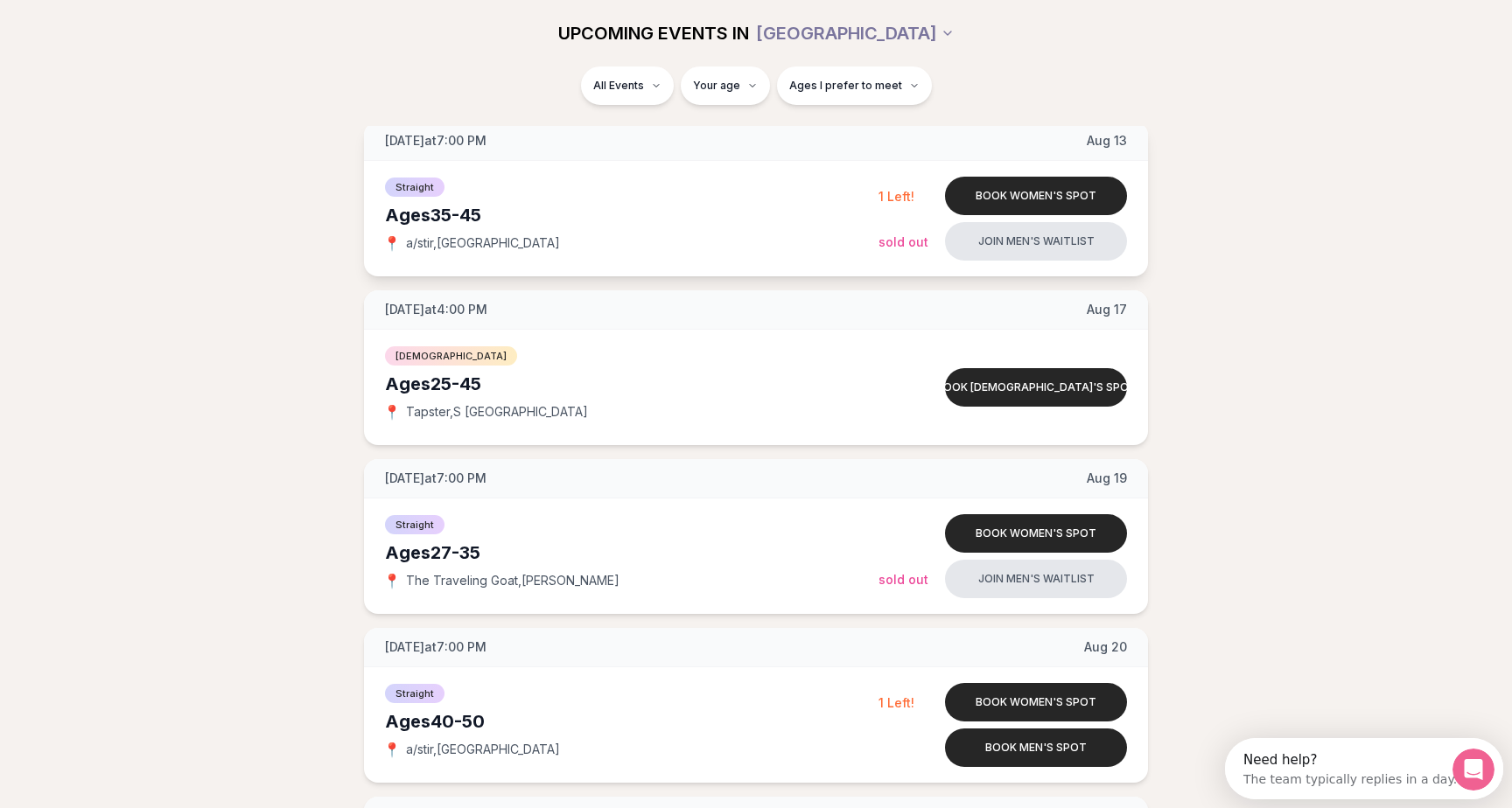
scroll to position [308, 0]
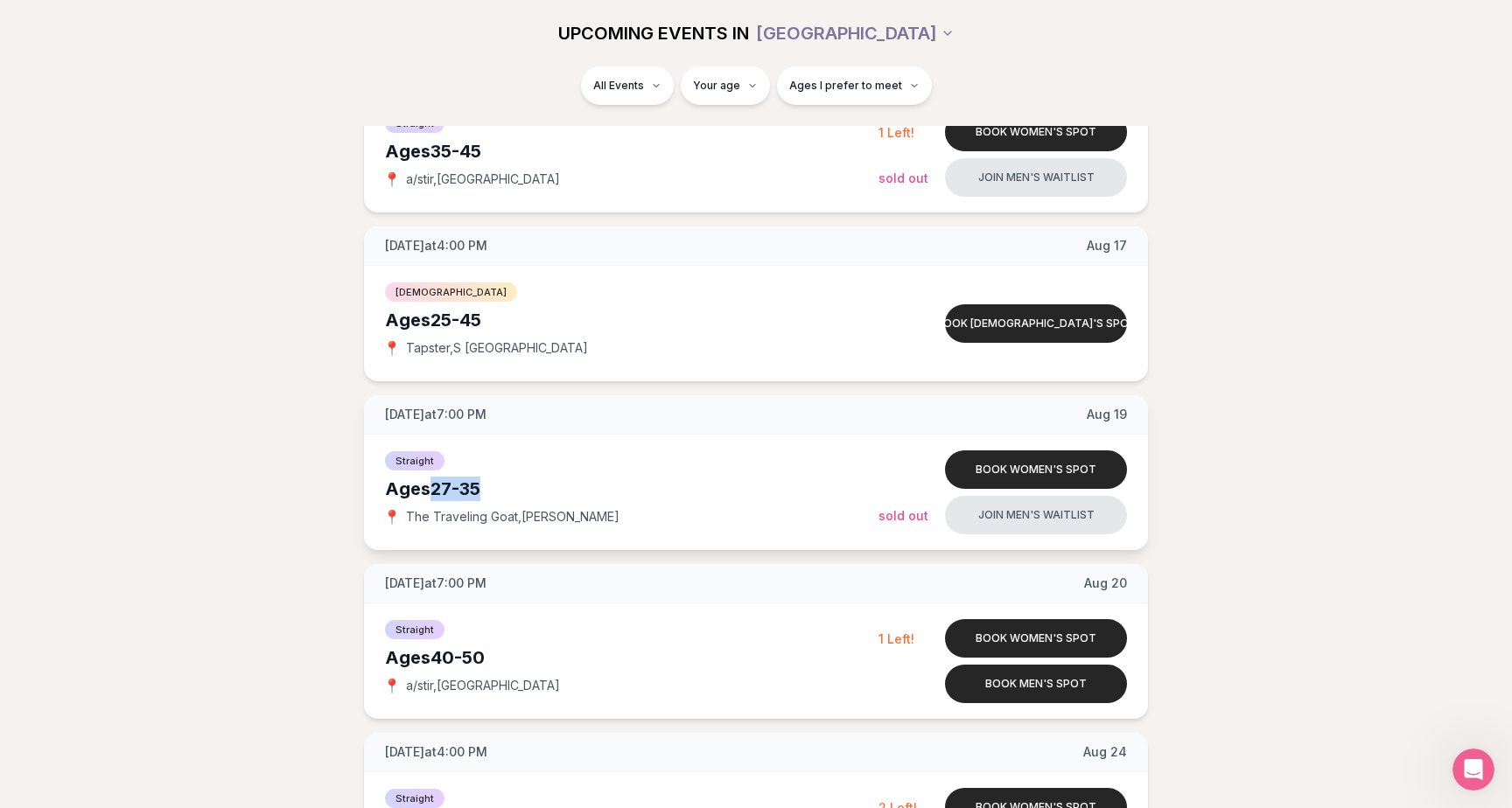
drag, startPoint x: 507, startPoint y: 489, endPoint x: 532, endPoint y: 488, distance: 25.0
click at [532, 488] on div "Ages [DEMOGRAPHIC_DATA]" at bounding box center [632, 489] width 494 height 25
click at [635, 490] on div "Ages [DEMOGRAPHIC_DATA]" at bounding box center [632, 489] width 494 height 25
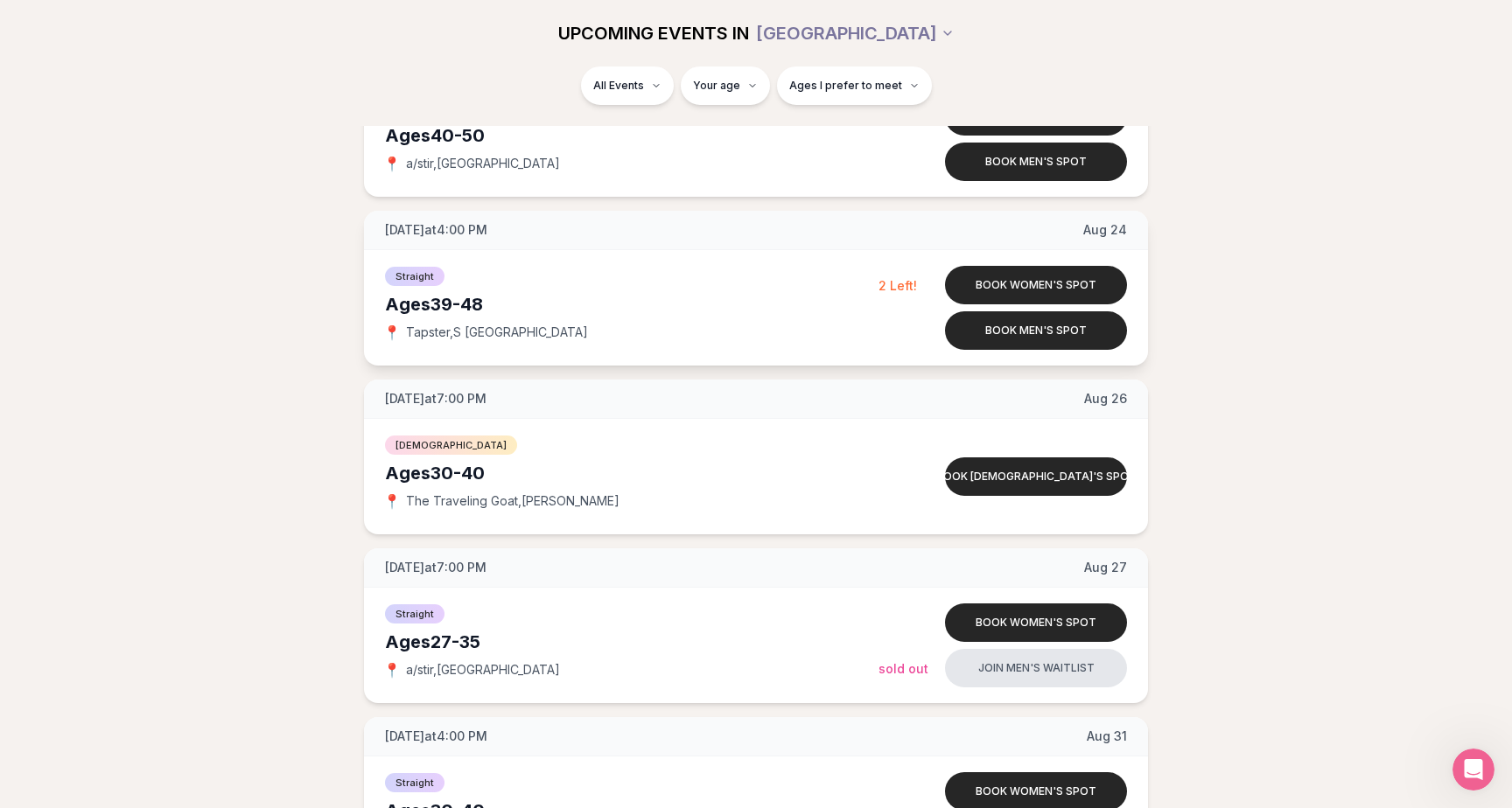
scroll to position [863, 0]
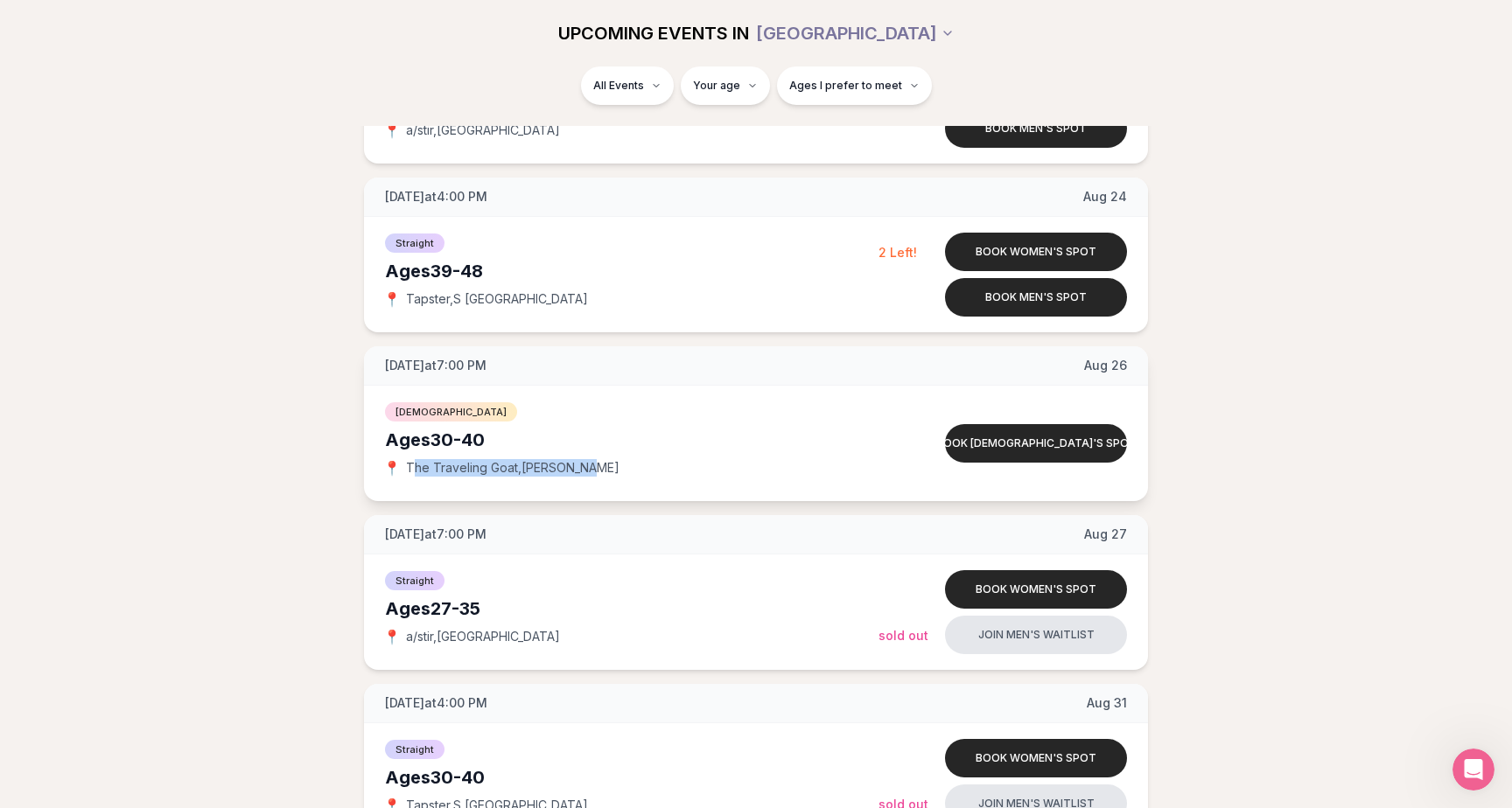
drag, startPoint x: 415, startPoint y: 465, endPoint x: 633, endPoint y: 465, distance: 218.0
click at [633, 465] on div "📍 The Traveling Goat , [PERSON_NAME]" at bounding box center [632, 468] width 494 height 17
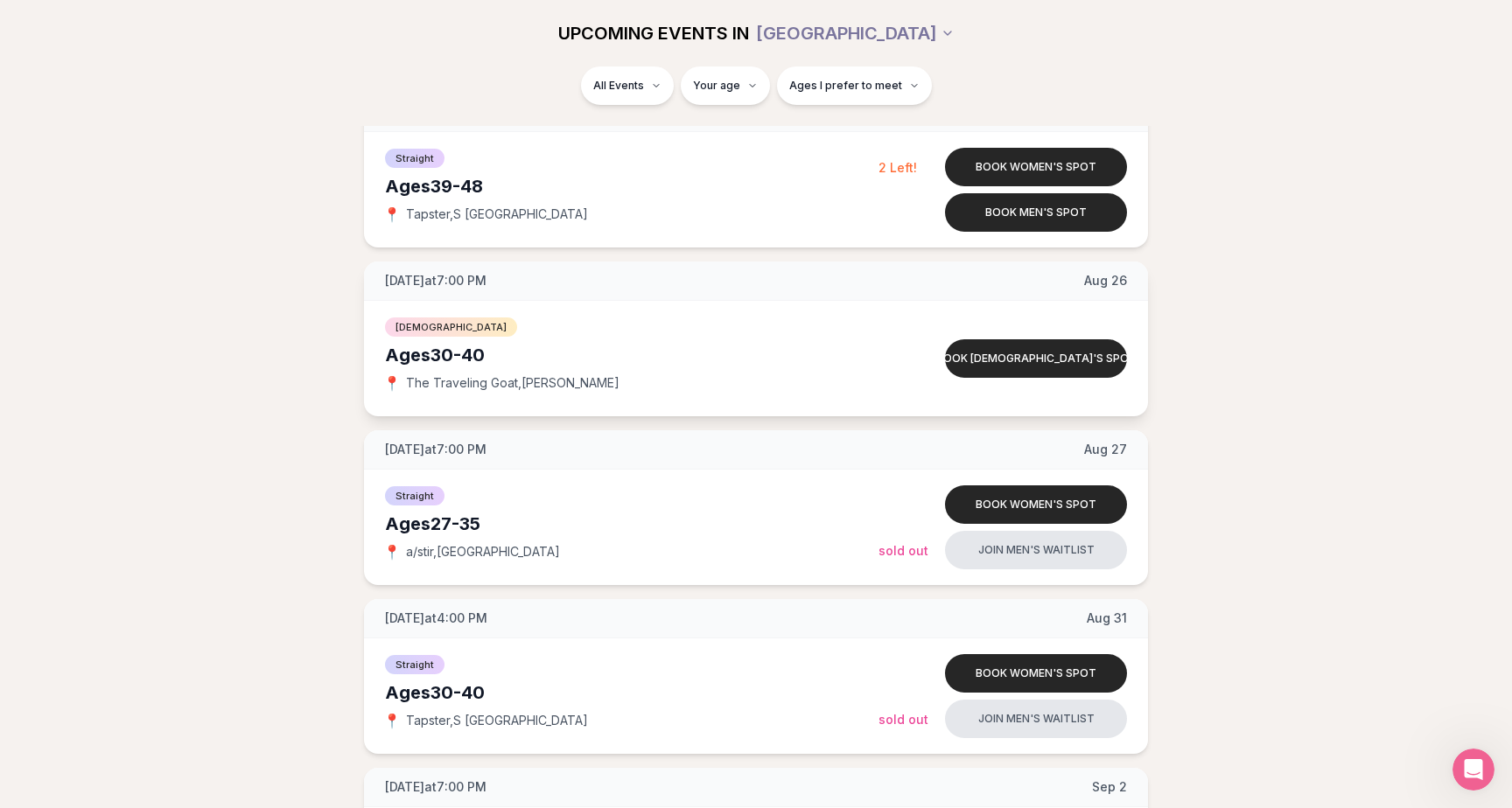
scroll to position [965, 0]
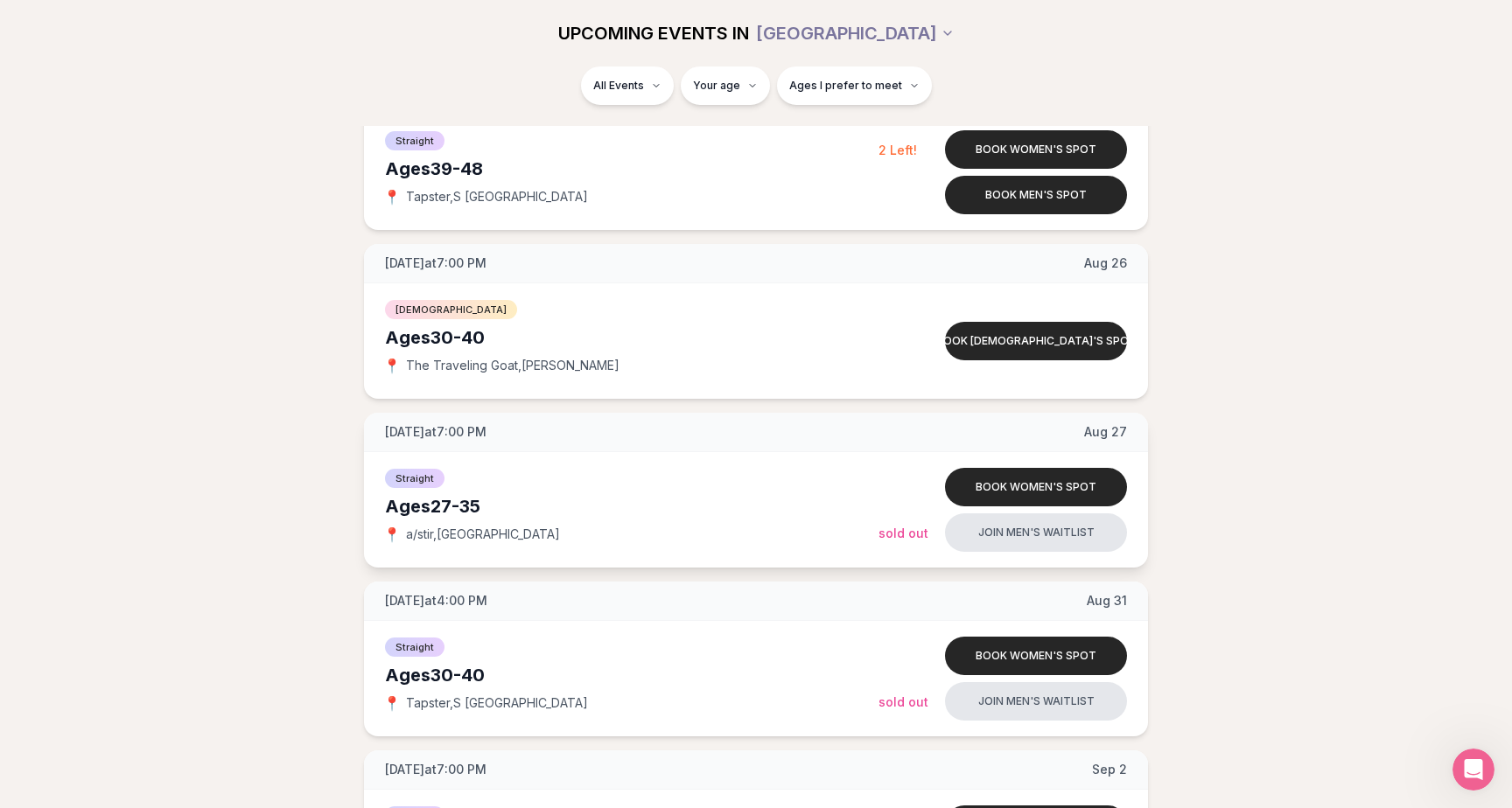
drag, startPoint x: 422, startPoint y: 541, endPoint x: 589, endPoint y: 541, distance: 167.0
click at [589, 541] on div "📍 a/stir , [GEOGRAPHIC_DATA]" at bounding box center [632, 534] width 494 height 17
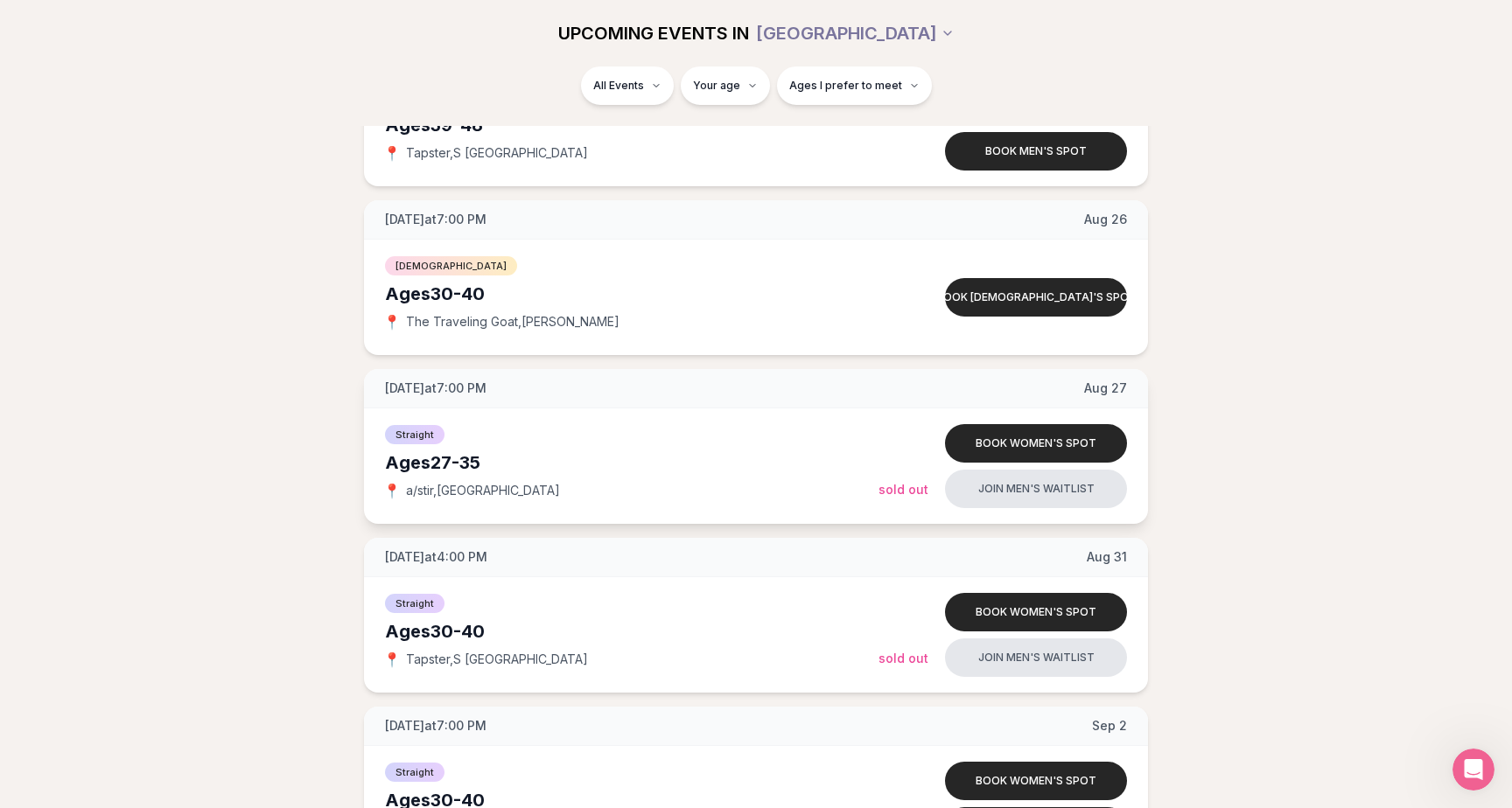
scroll to position [1107, 0]
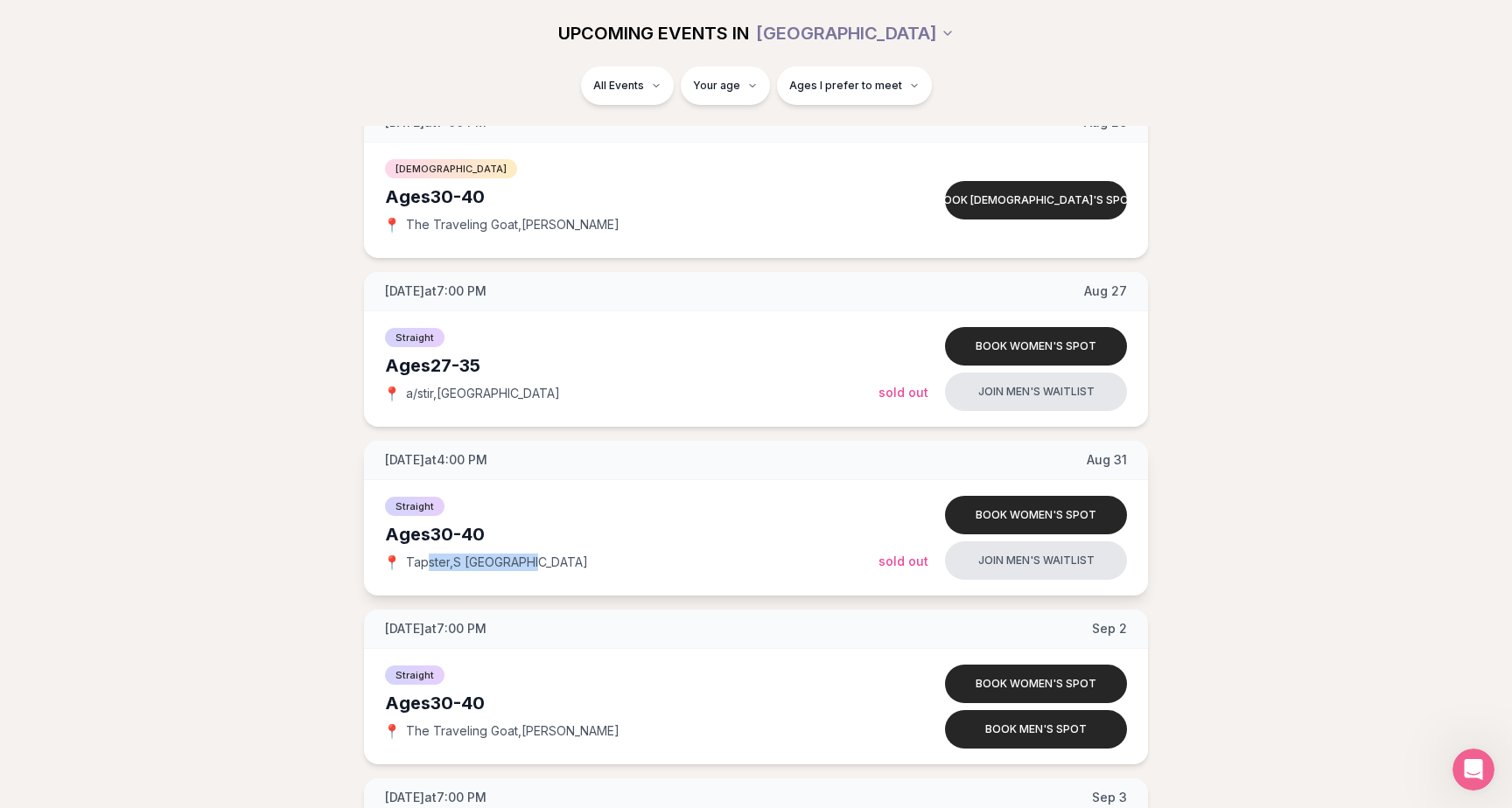
drag, startPoint x: 428, startPoint y: 568, endPoint x: 558, endPoint y: 567, distance: 130.0
click at [558, 567] on div "📍 Tapster , S [GEOGRAPHIC_DATA]" at bounding box center [632, 562] width 494 height 17
click at [612, 566] on div "📍 Tapster , S [GEOGRAPHIC_DATA]" at bounding box center [632, 562] width 494 height 17
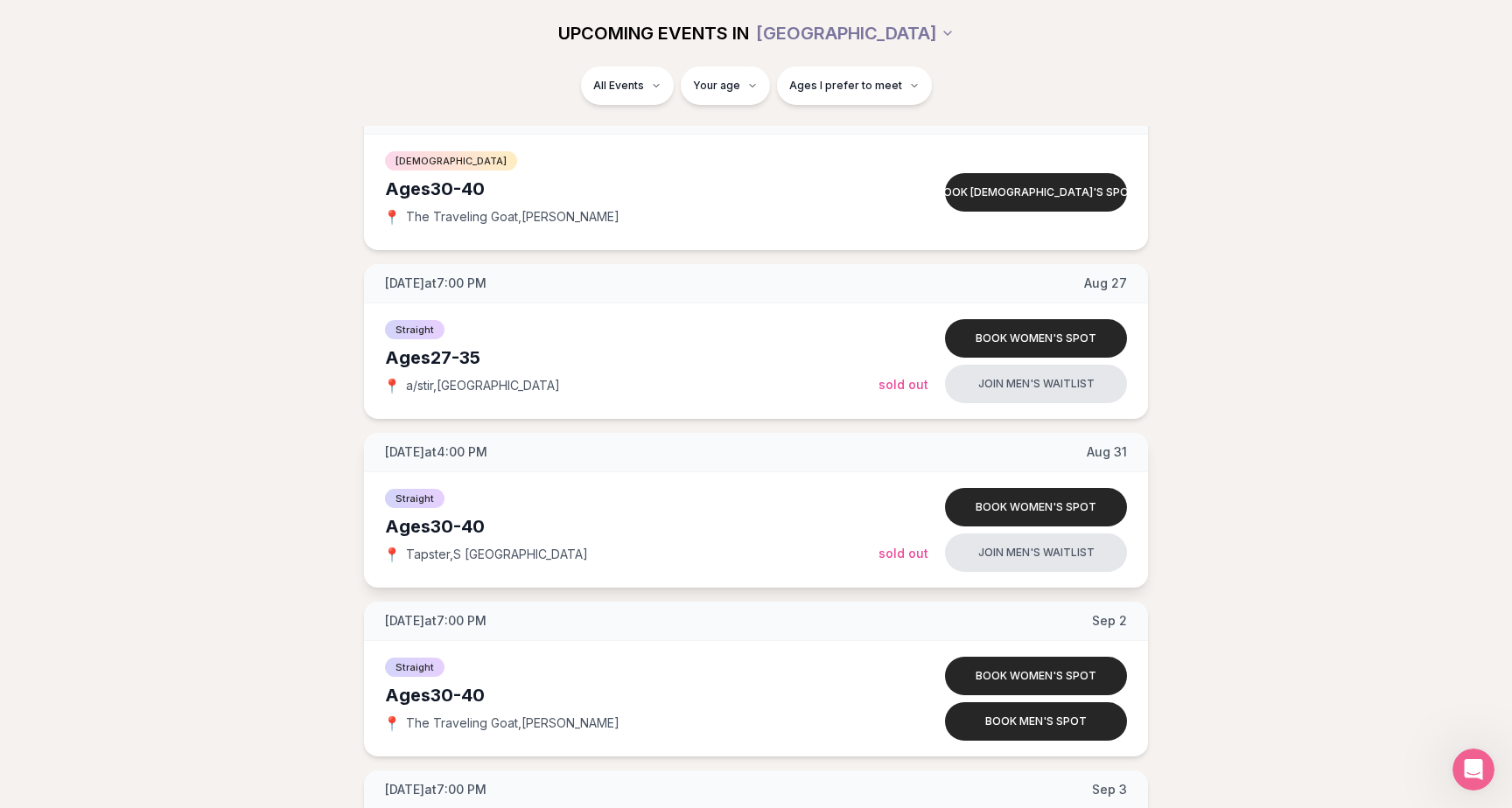
scroll to position [1116, 0]
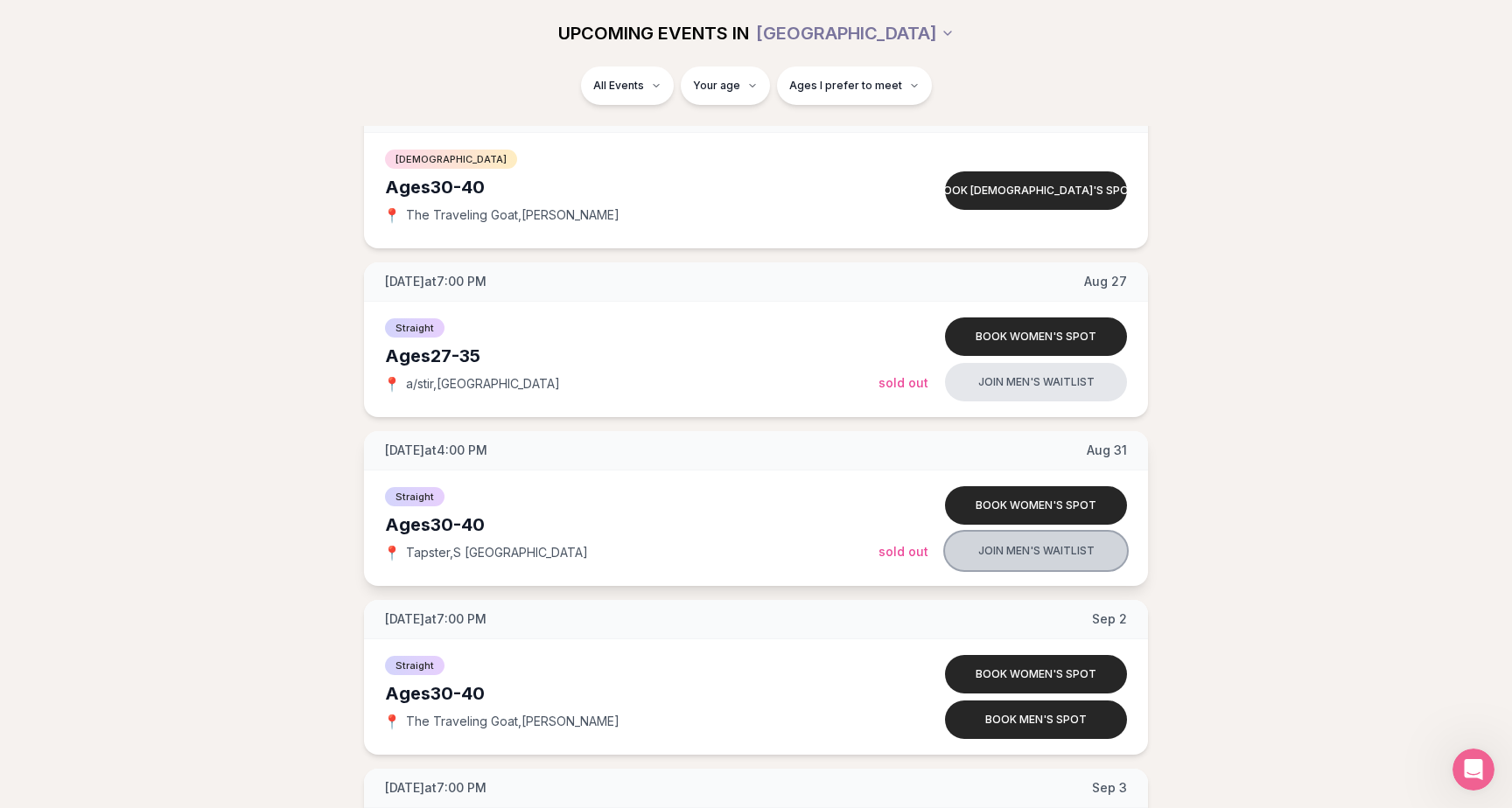
click at [1064, 549] on button "Join men's waitlist" at bounding box center [1037, 551] width 182 height 39
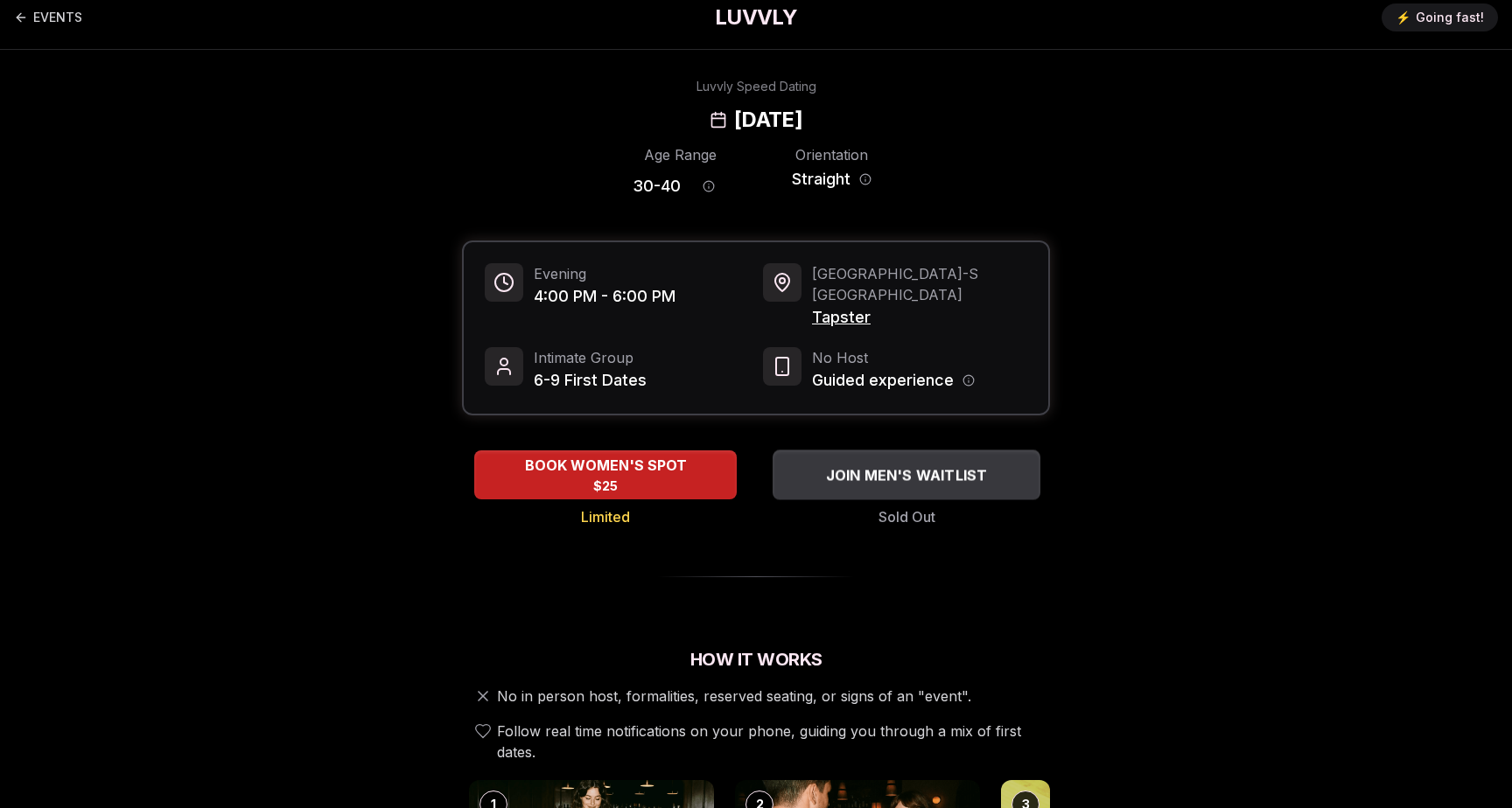
click at [979, 464] on span "JOIN MEN'S WAITLIST" at bounding box center [907, 474] width 169 height 21
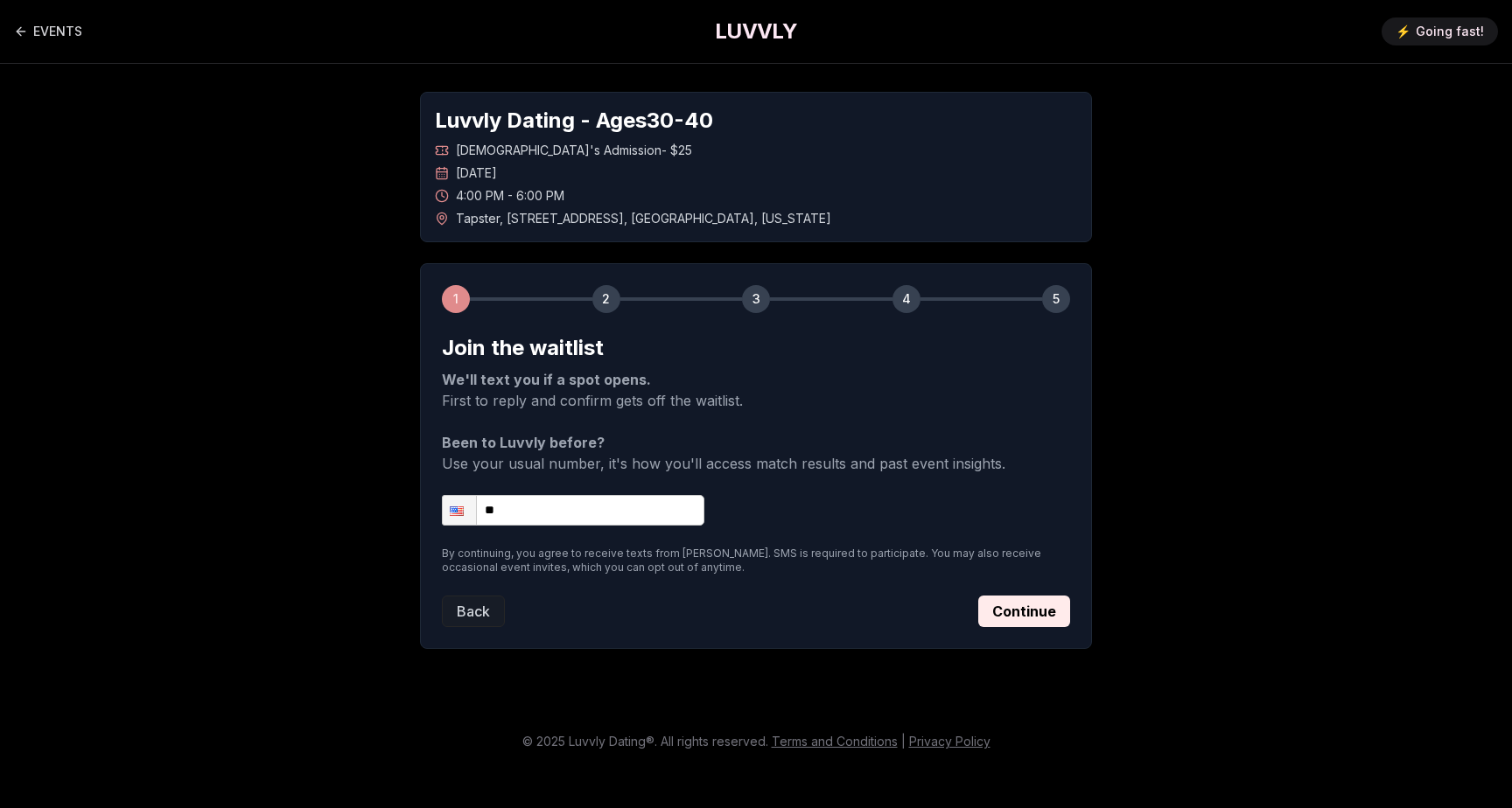
click at [629, 495] on input "**" at bounding box center [572, 510] width 262 height 30
type input "**********"
click at [1053, 604] on button "Continue" at bounding box center [1025, 611] width 92 height 31
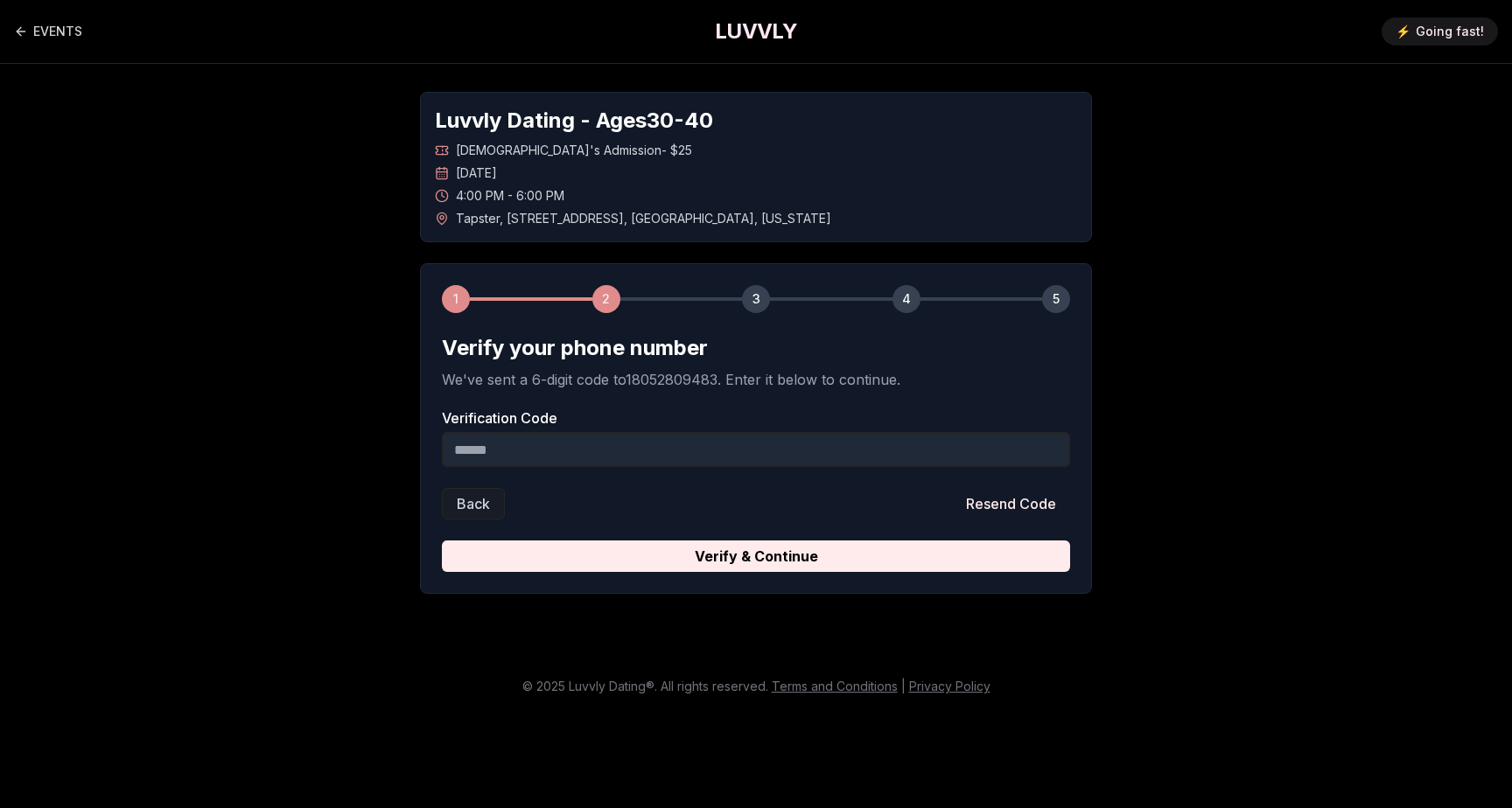
click at [802, 432] on input "Verification Code" at bounding box center [755, 450] width 628 height 35
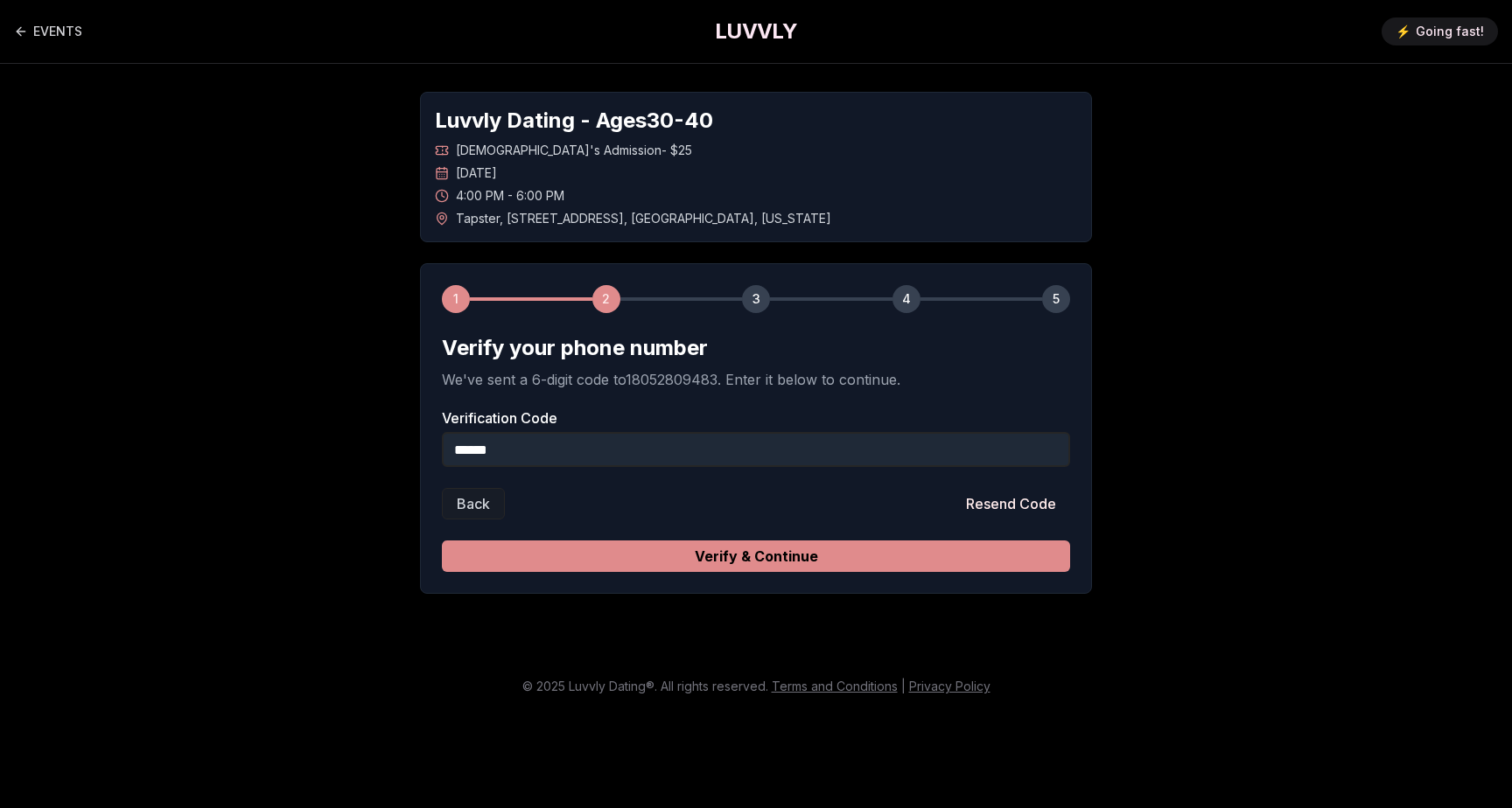
type input "******"
click at [834, 545] on button "Verify & Continue" at bounding box center [755, 556] width 628 height 31
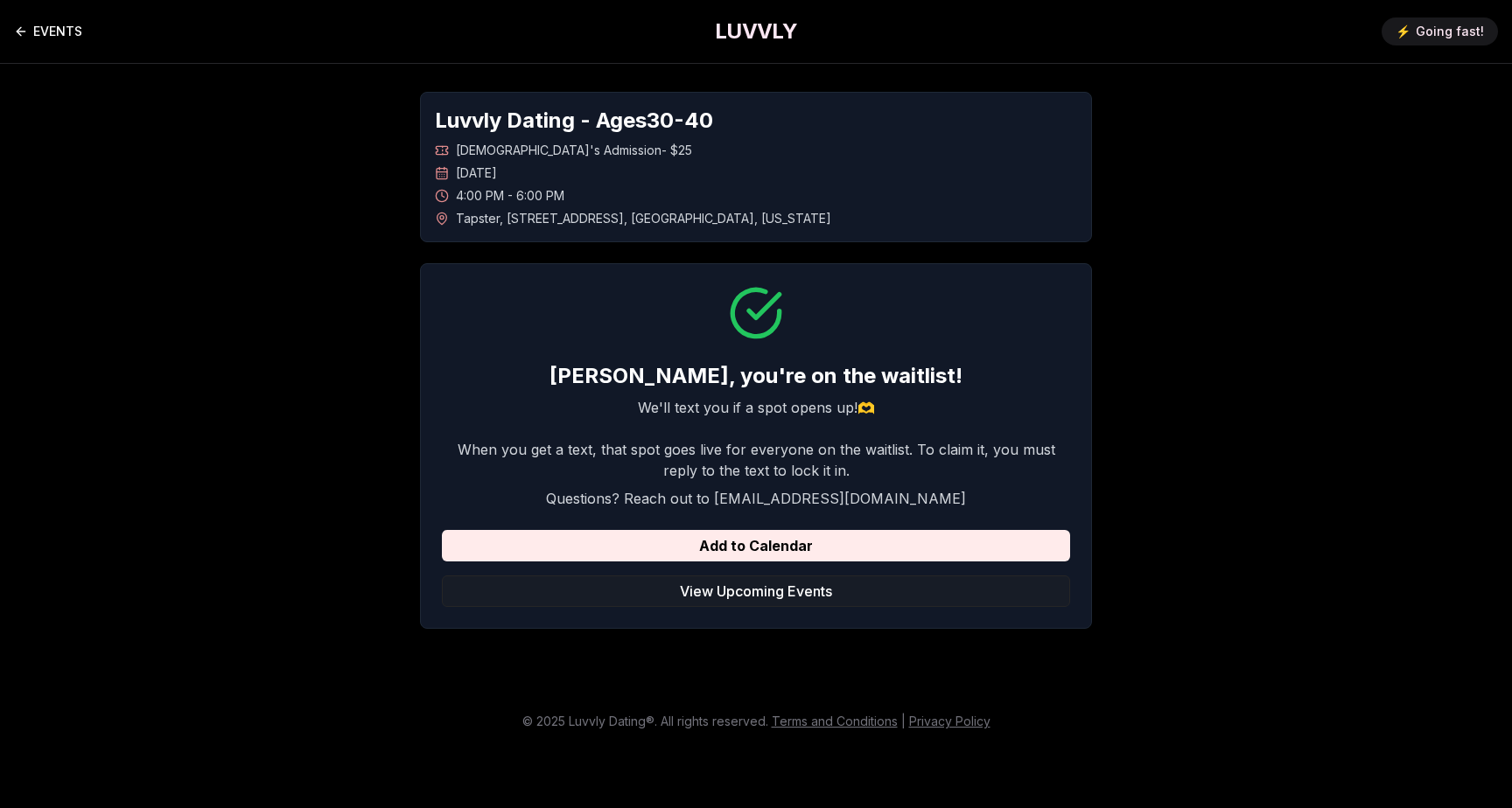
click at [27, 25] on icon "Back to events" at bounding box center [20, 31] width 14 height 14
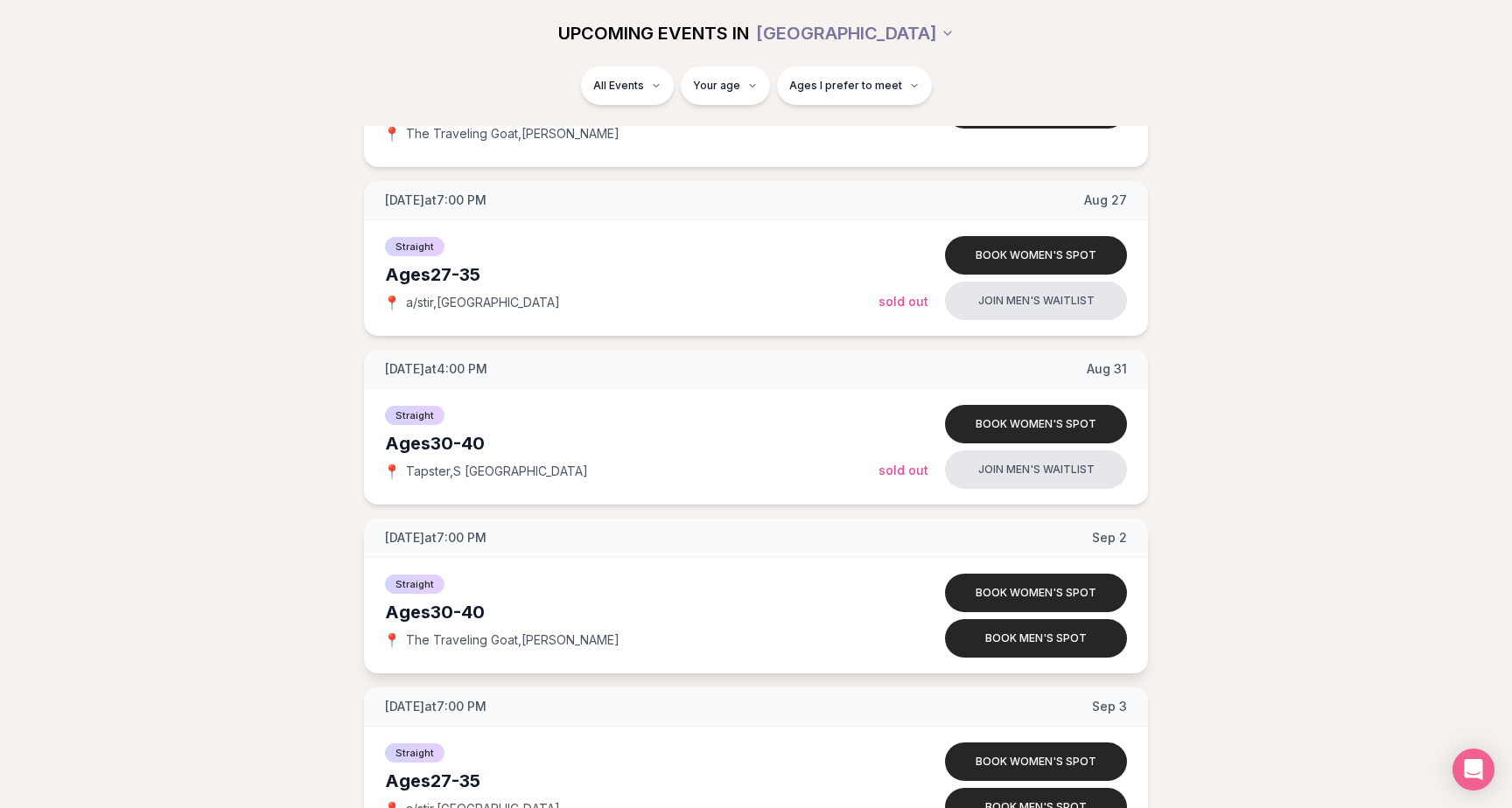
scroll to position [1073, 0]
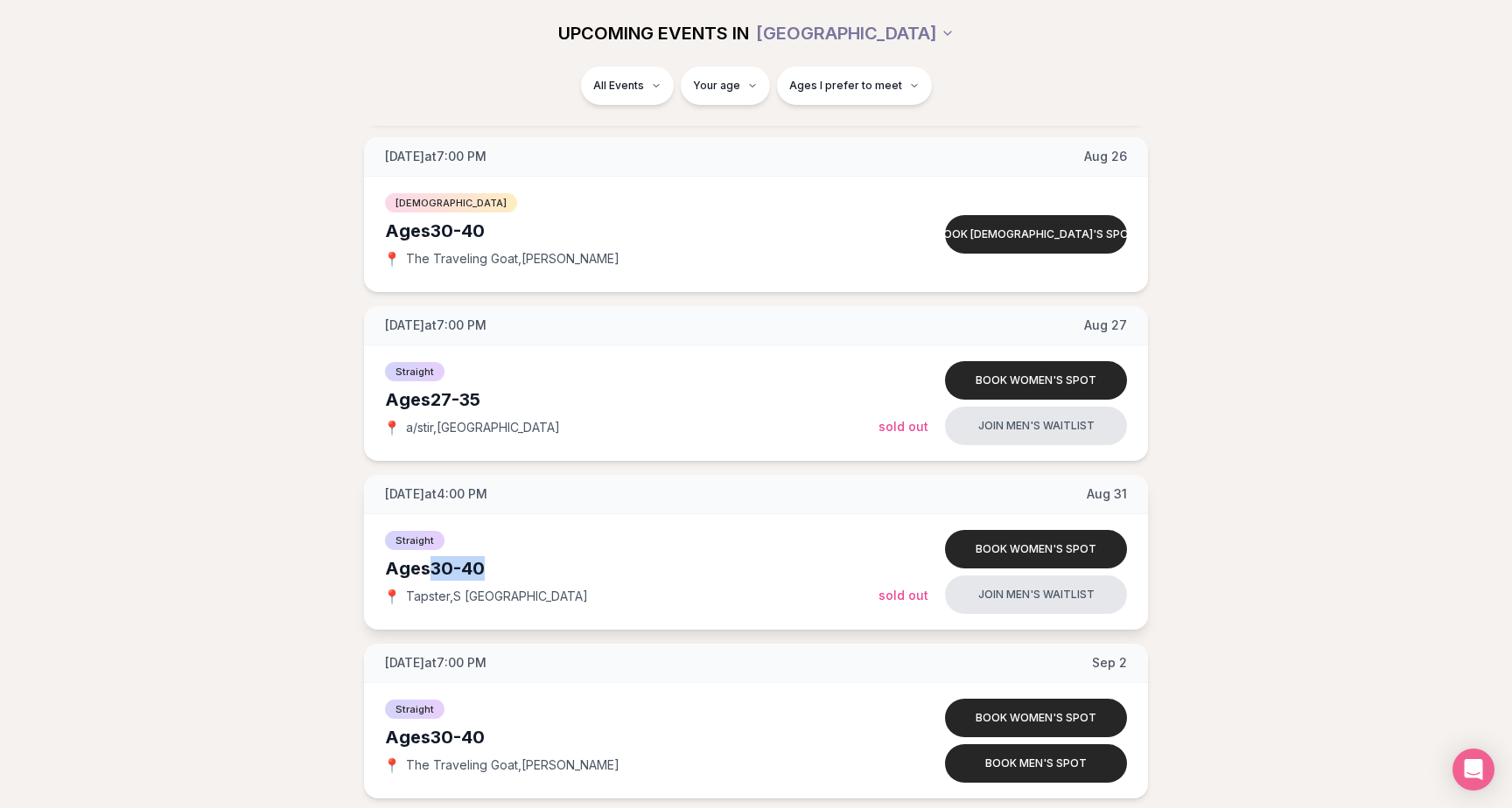
drag, startPoint x: 429, startPoint y: 573, endPoint x: 599, endPoint y: 575, distance: 170.0
click at [599, 575] on div "Ages [DEMOGRAPHIC_DATA]" at bounding box center [632, 568] width 494 height 25
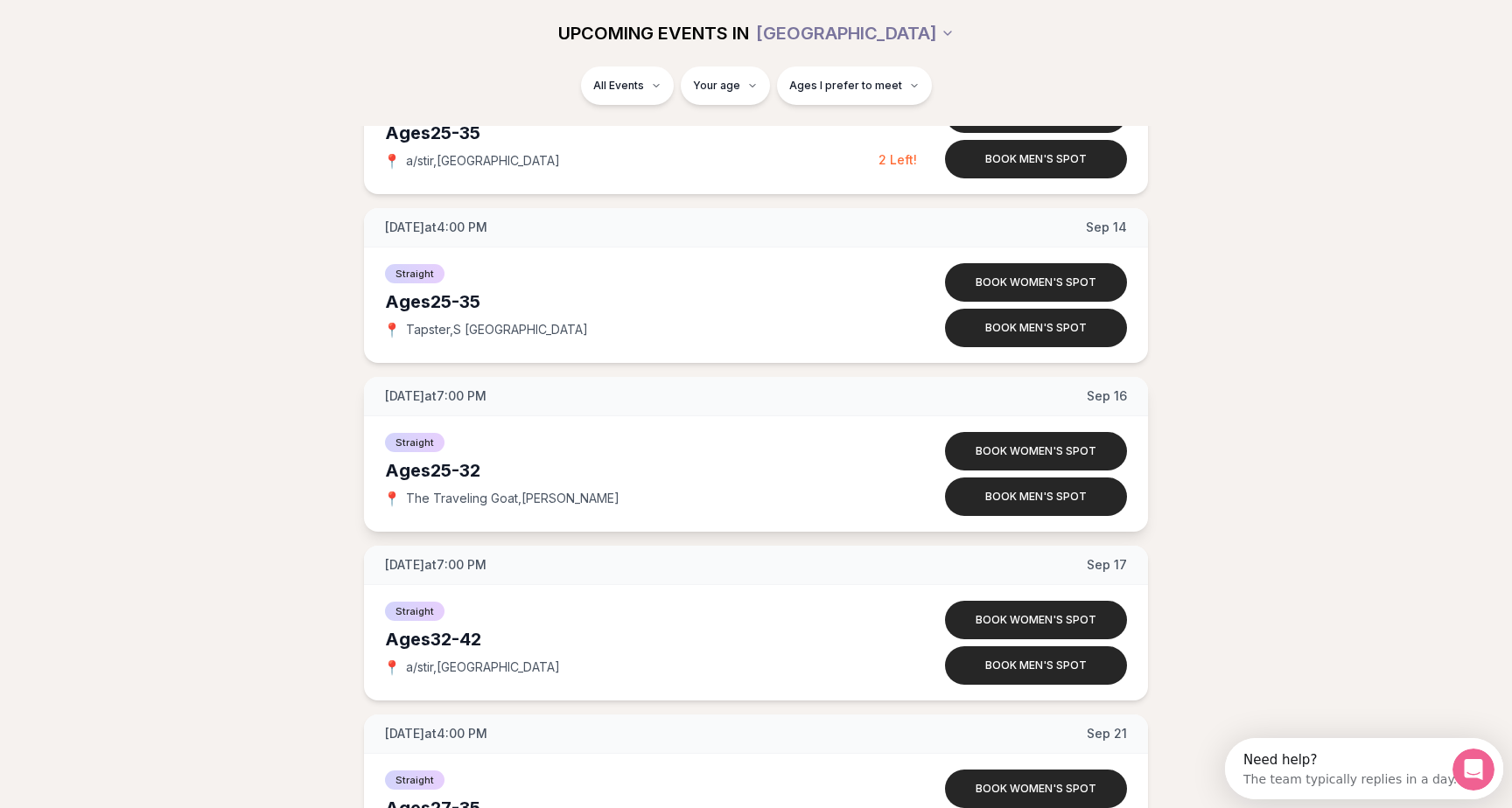
scroll to position [2429, 0]
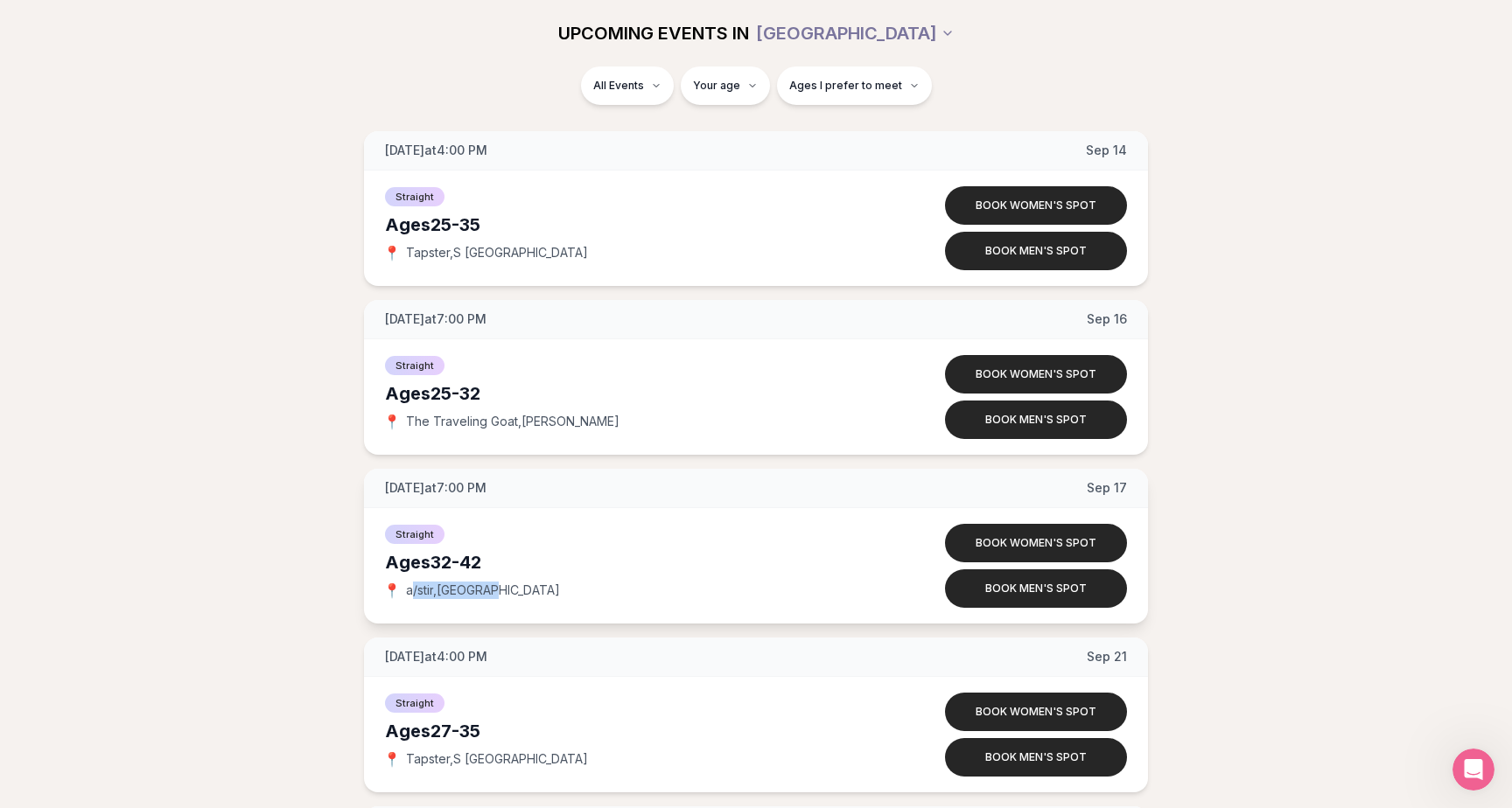
drag, startPoint x: 430, startPoint y: 593, endPoint x: 626, endPoint y: 593, distance: 196.0
click at [626, 593] on div "📍 a/stir , [GEOGRAPHIC_DATA]" at bounding box center [632, 590] width 494 height 17
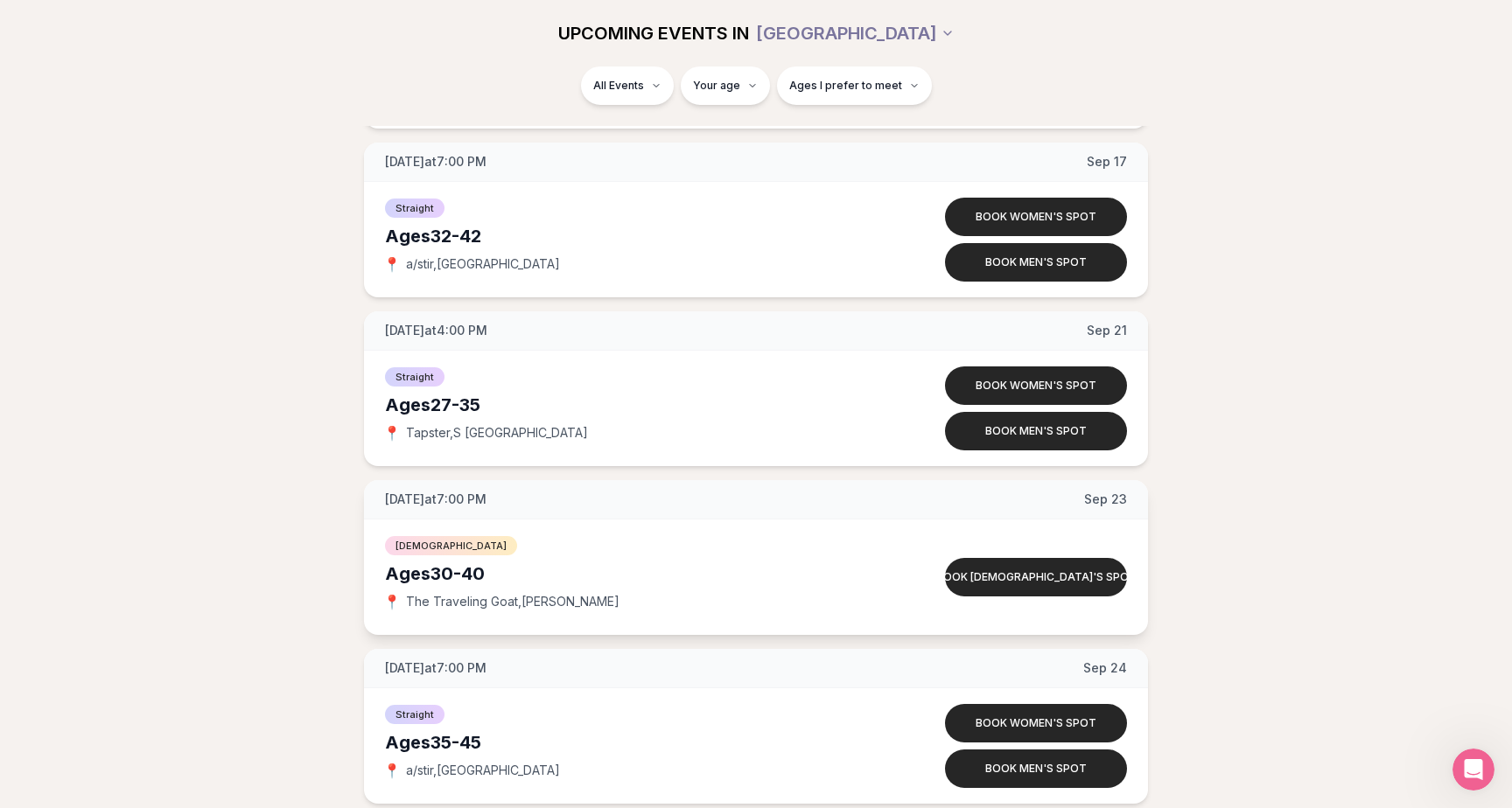
scroll to position [2930, 0]
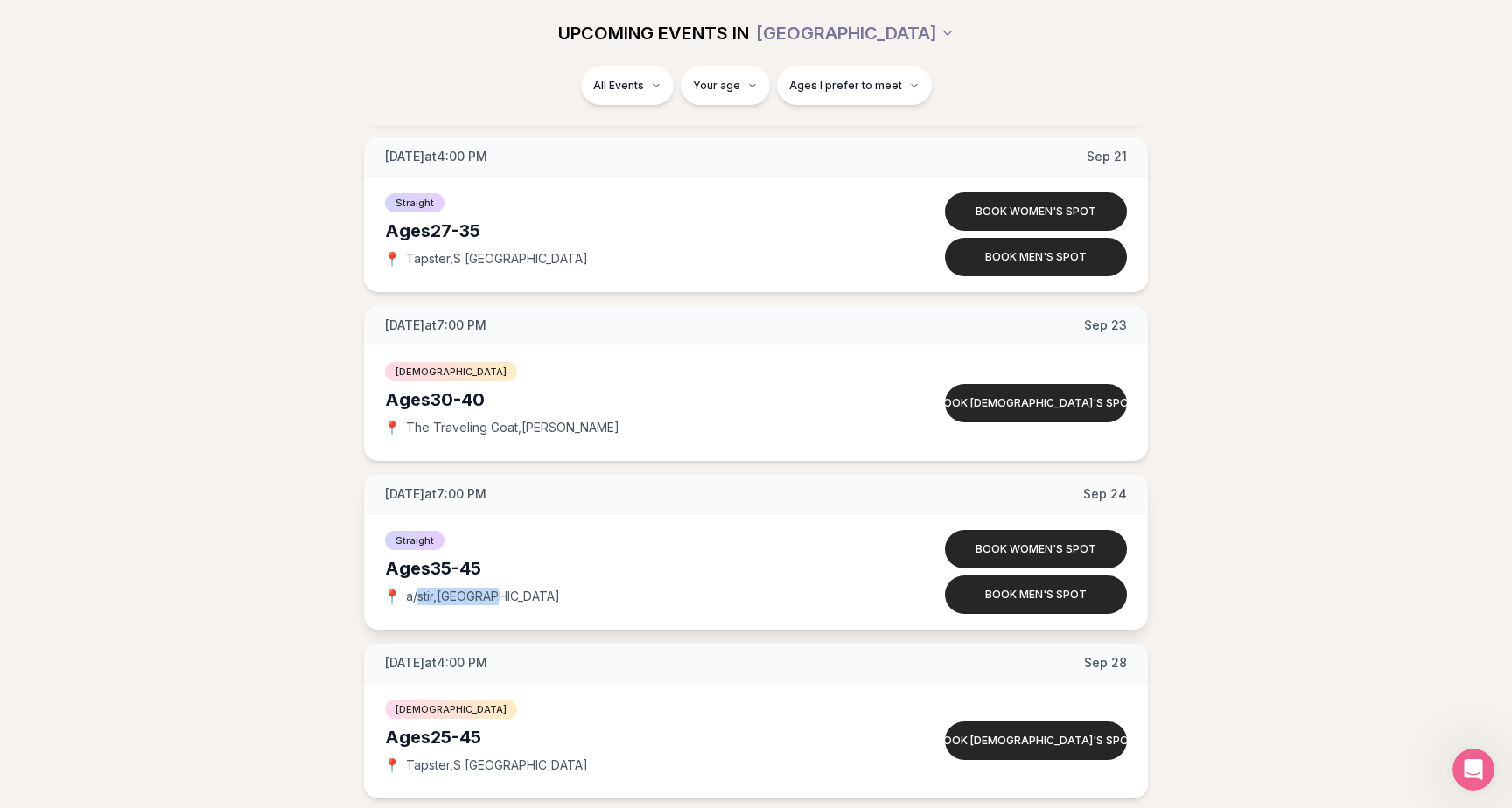
drag, startPoint x: 613, startPoint y: 594, endPoint x: 627, endPoint y: 594, distance: 14.0
click at [627, 594] on div "📍 a/stir , [GEOGRAPHIC_DATA]" at bounding box center [632, 596] width 494 height 17
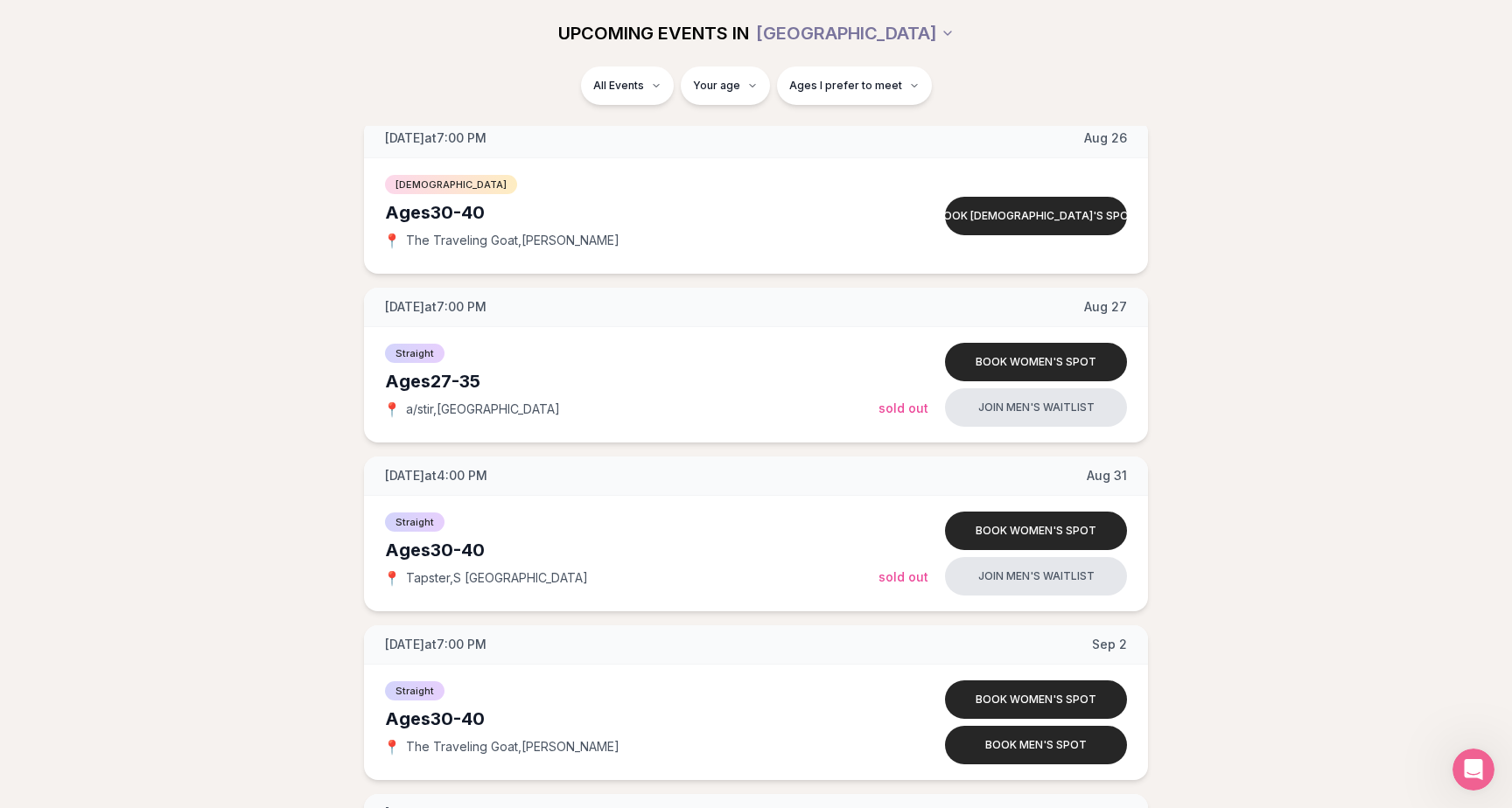
scroll to position [188, 0]
